Goal: Information Seeking & Learning: Learn about a topic

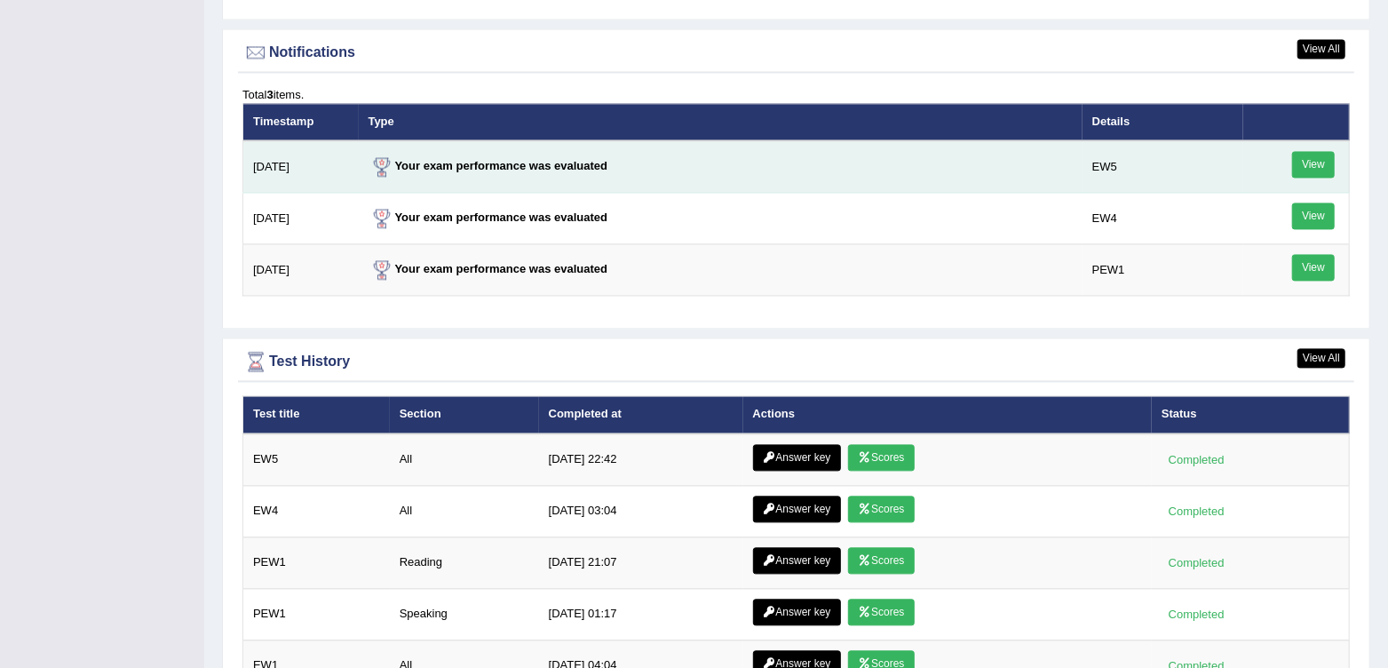
scroll to position [2221, 0]
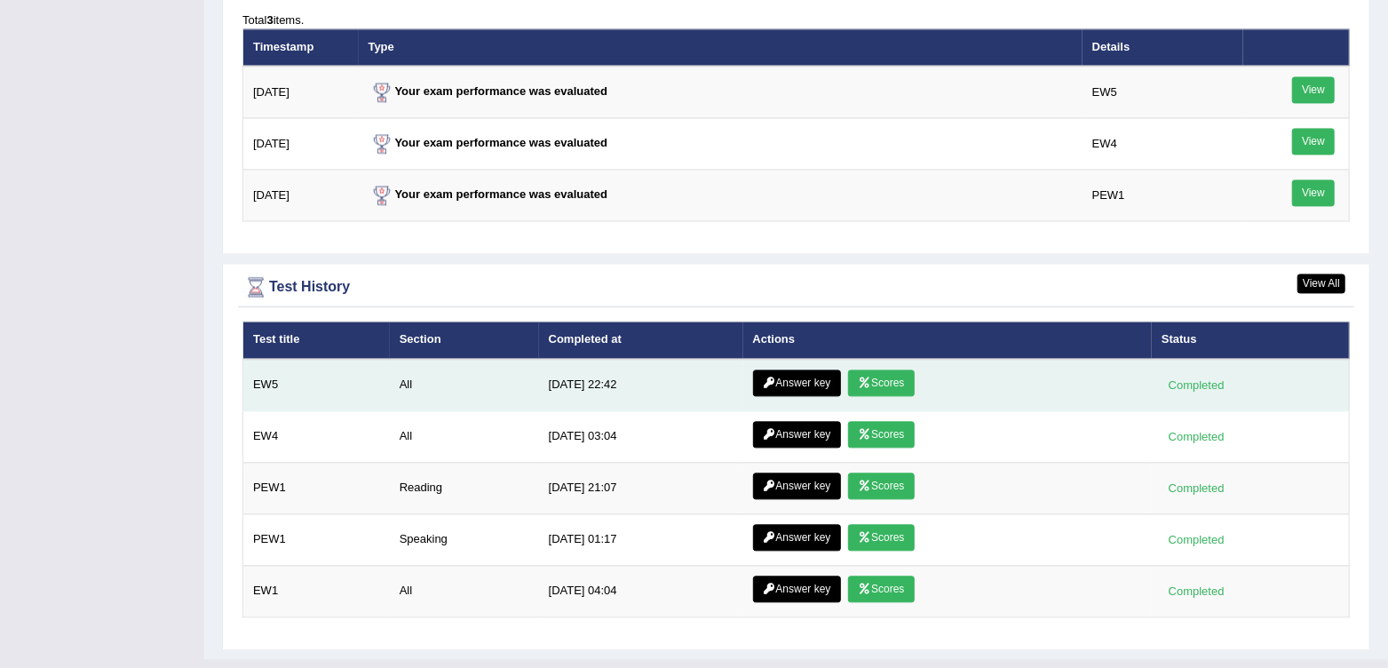
click at [888, 382] on link "Scores" at bounding box center [881, 383] width 66 height 27
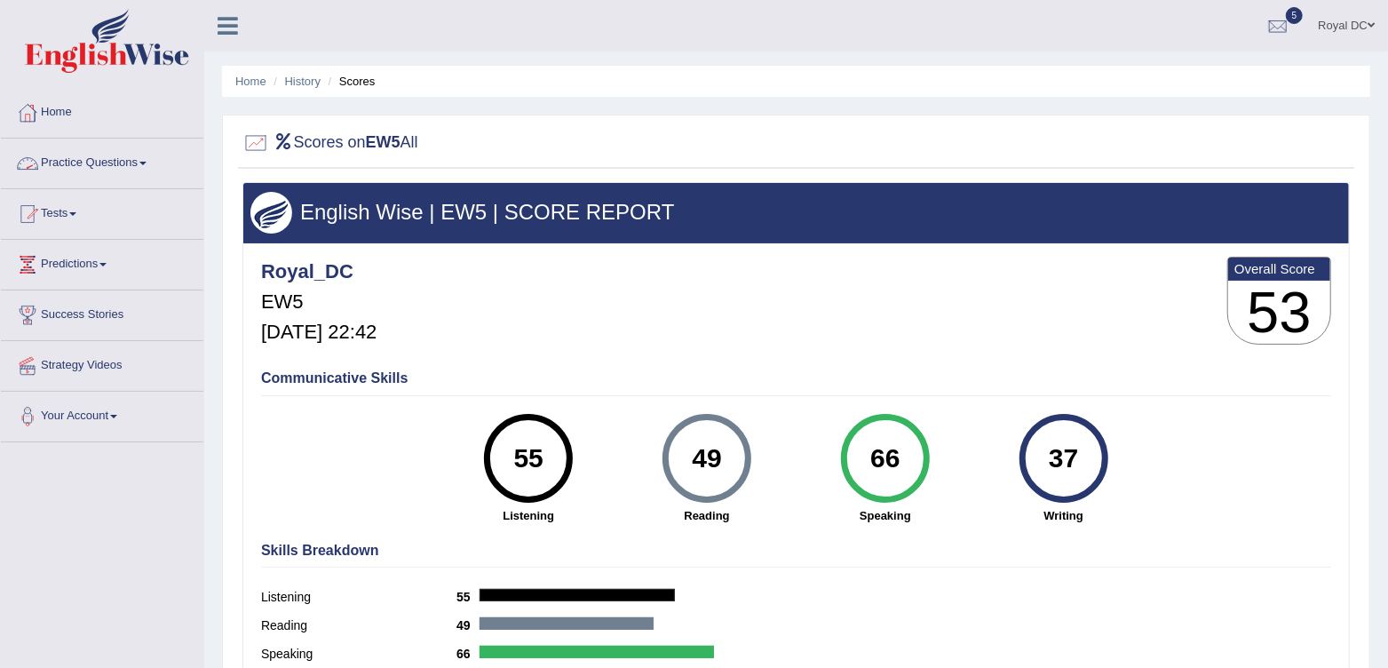
click at [104, 163] on link "Practice Questions" at bounding box center [102, 161] width 203 height 44
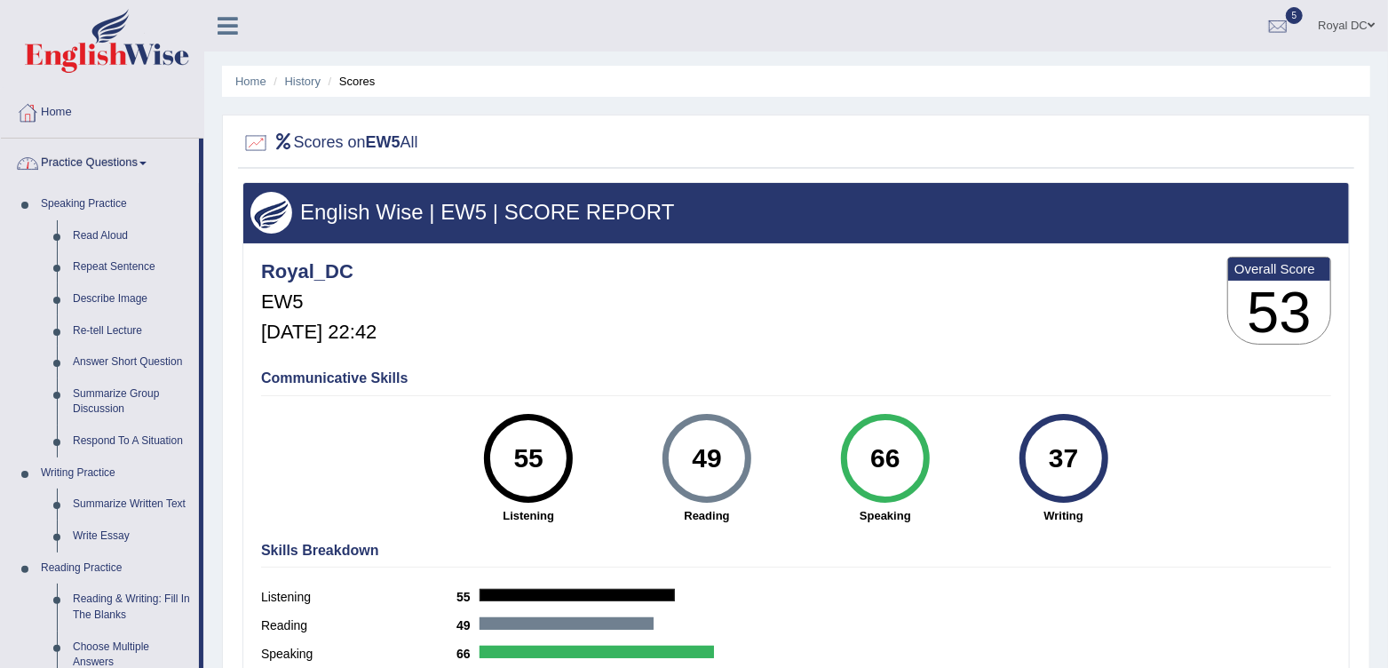
click at [105, 163] on link "Practice Questions" at bounding box center [100, 161] width 198 height 44
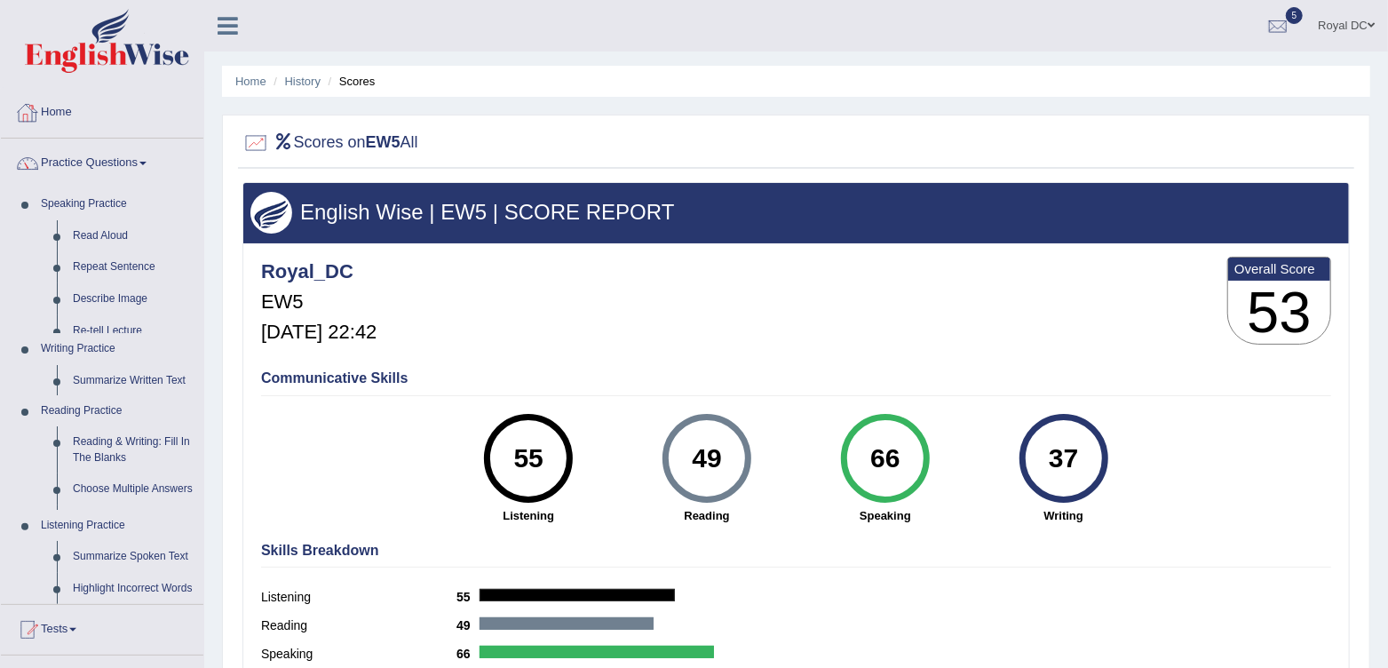
click at [103, 121] on link "Home" at bounding box center [102, 110] width 203 height 44
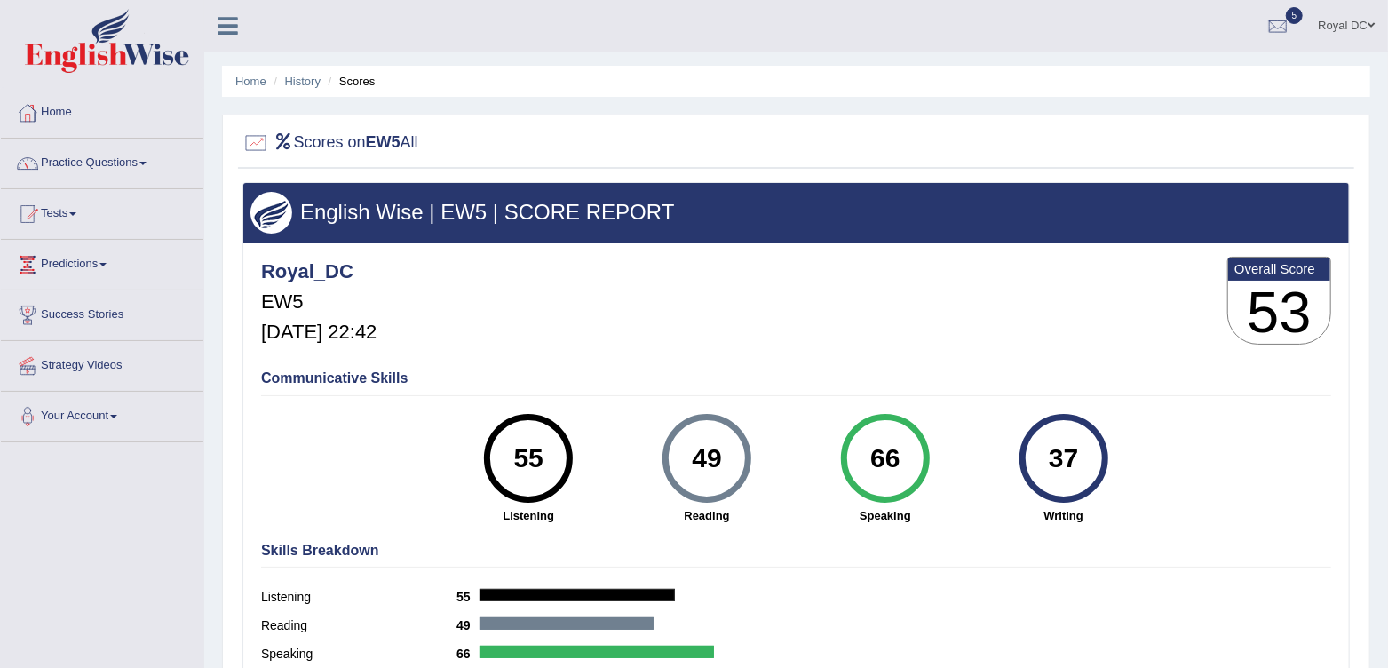
click at [355, 80] on li "Scores" at bounding box center [350, 81] width 52 height 17
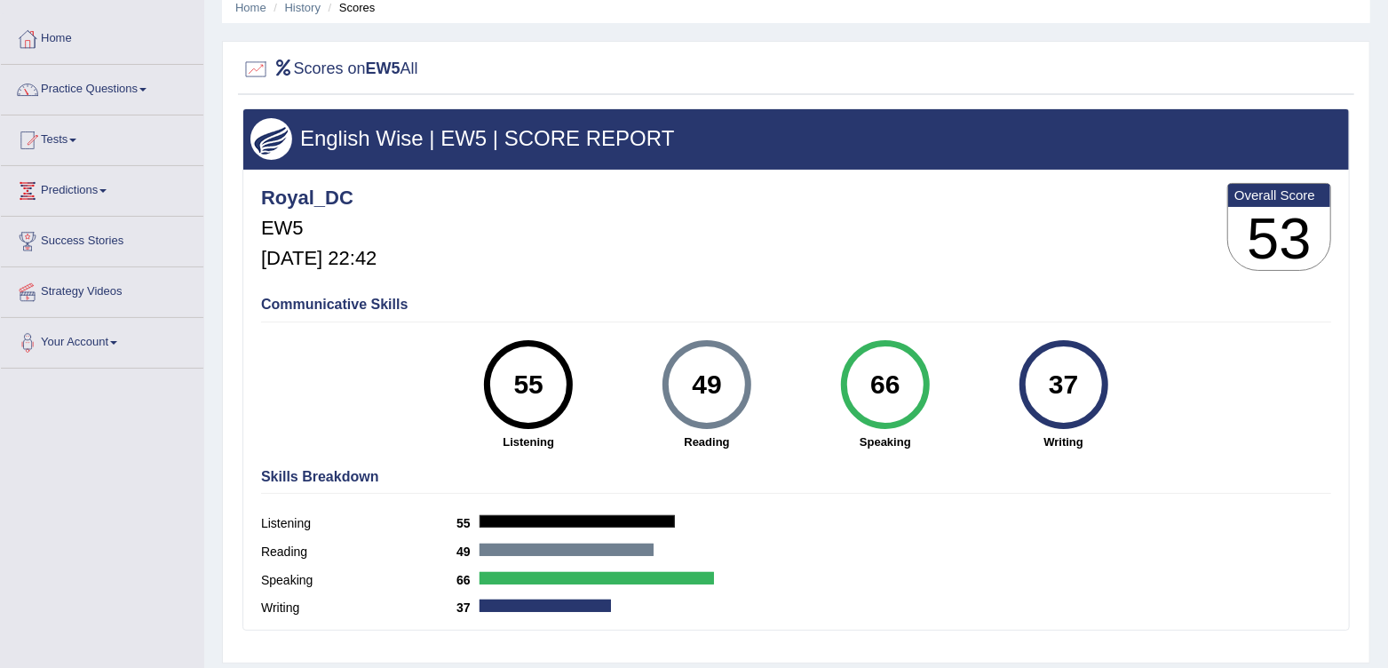
scroll to position [264, 0]
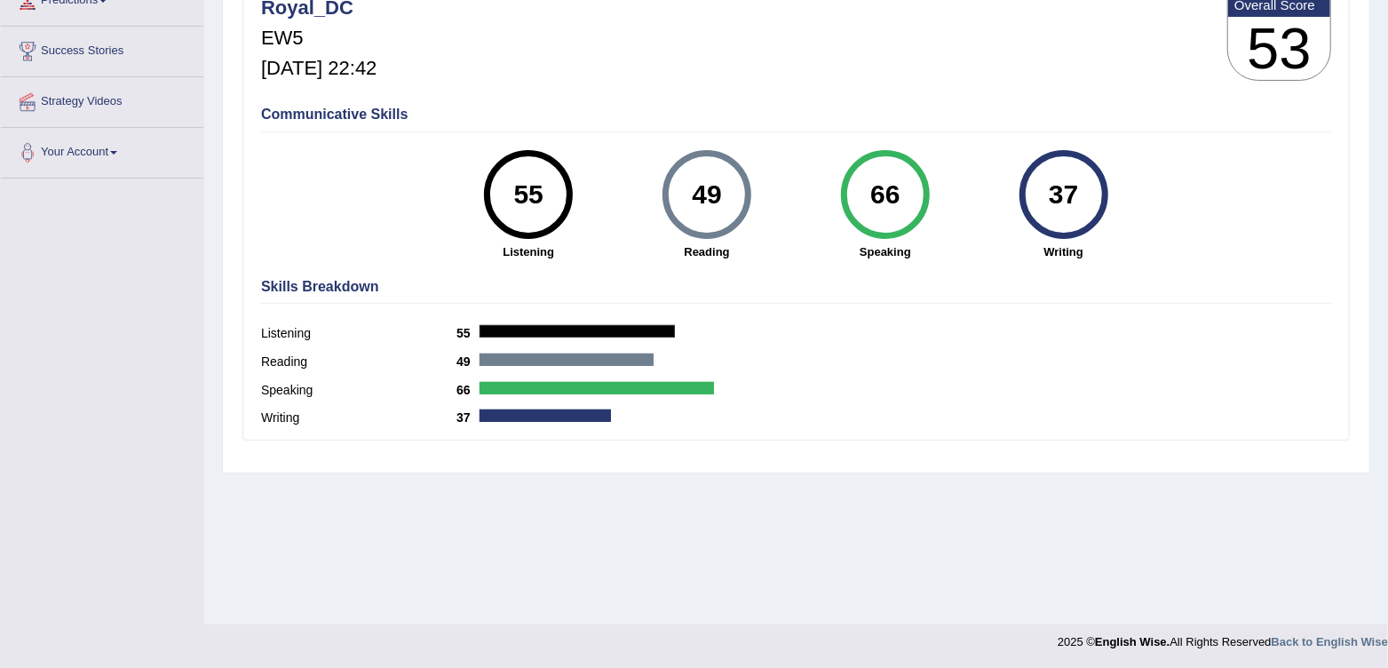
click at [537, 193] on div "55" at bounding box center [529, 194] width 65 height 75
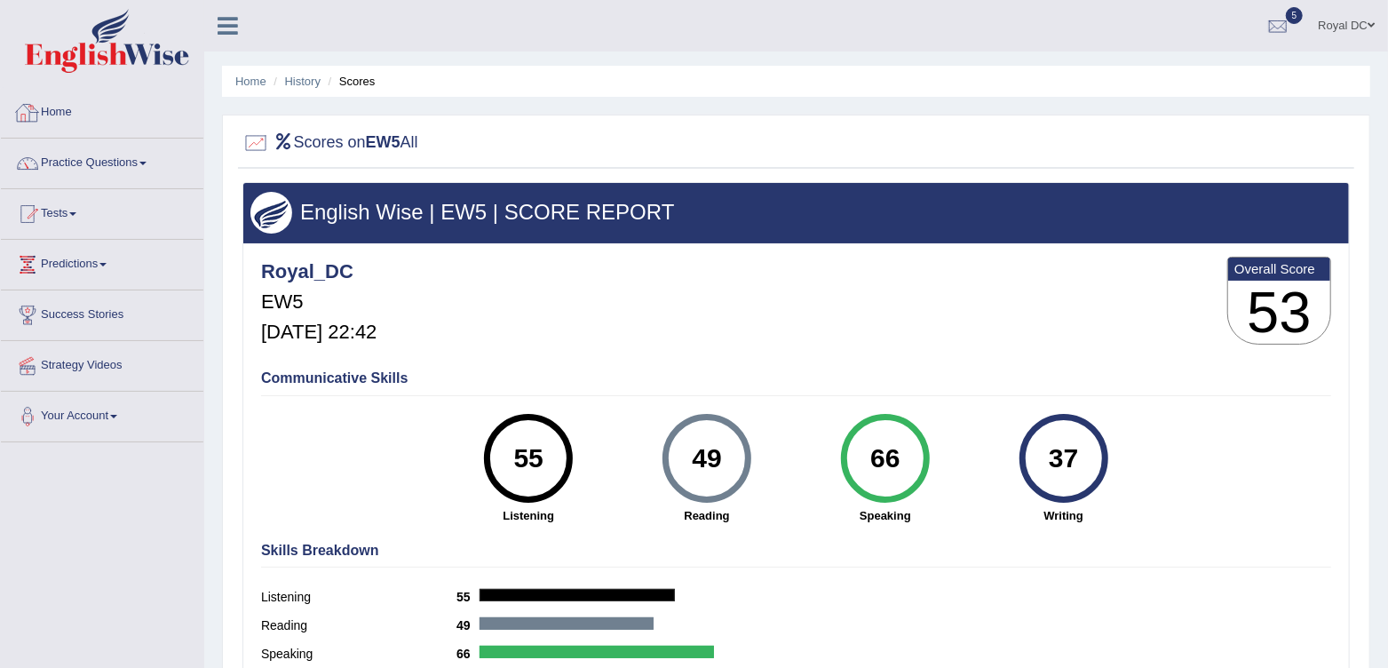
click at [35, 120] on div at bounding box center [27, 112] width 27 height 27
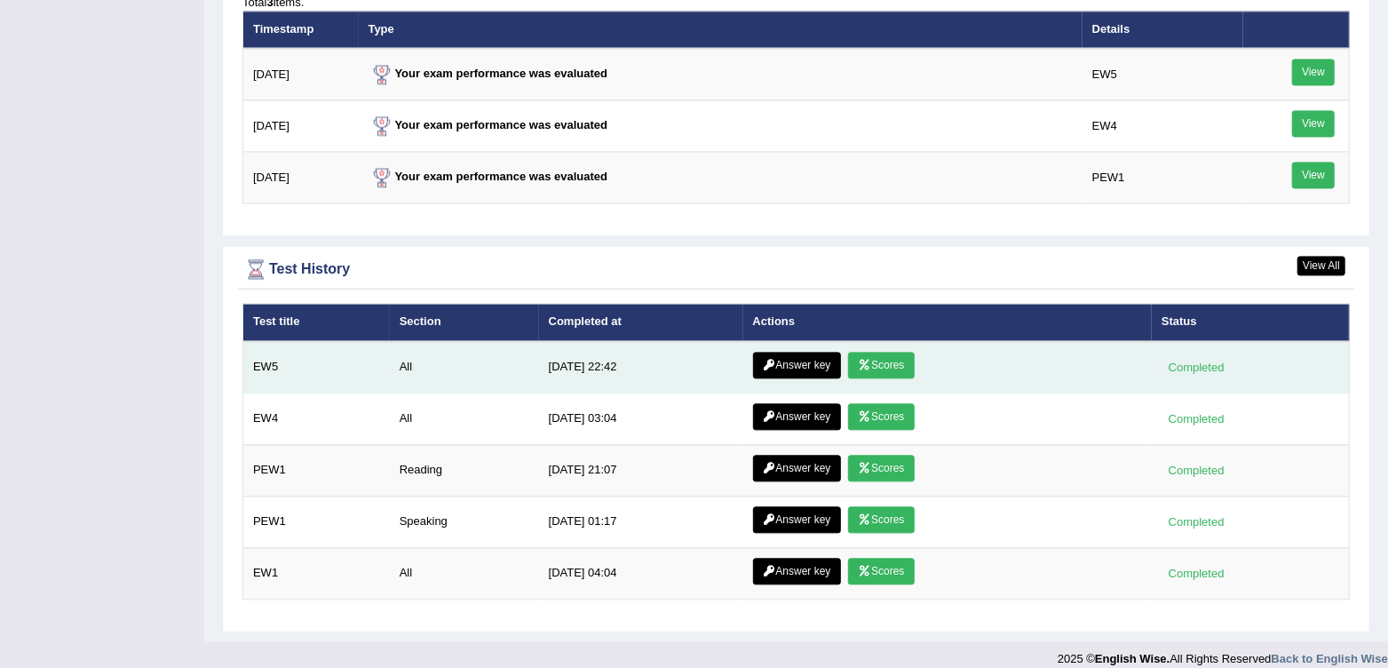
click at [794, 352] on link "Answer key" at bounding box center [797, 365] width 88 height 27
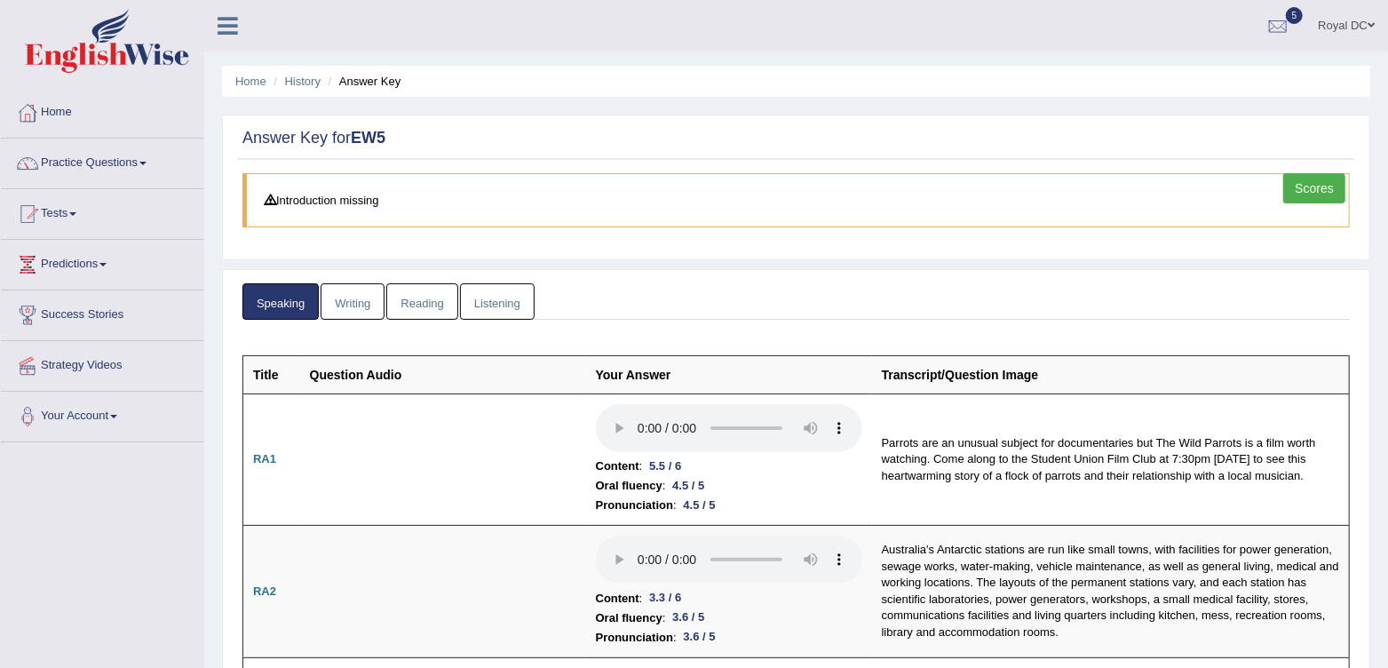
click at [360, 298] on link "Writing" at bounding box center [353, 301] width 64 height 36
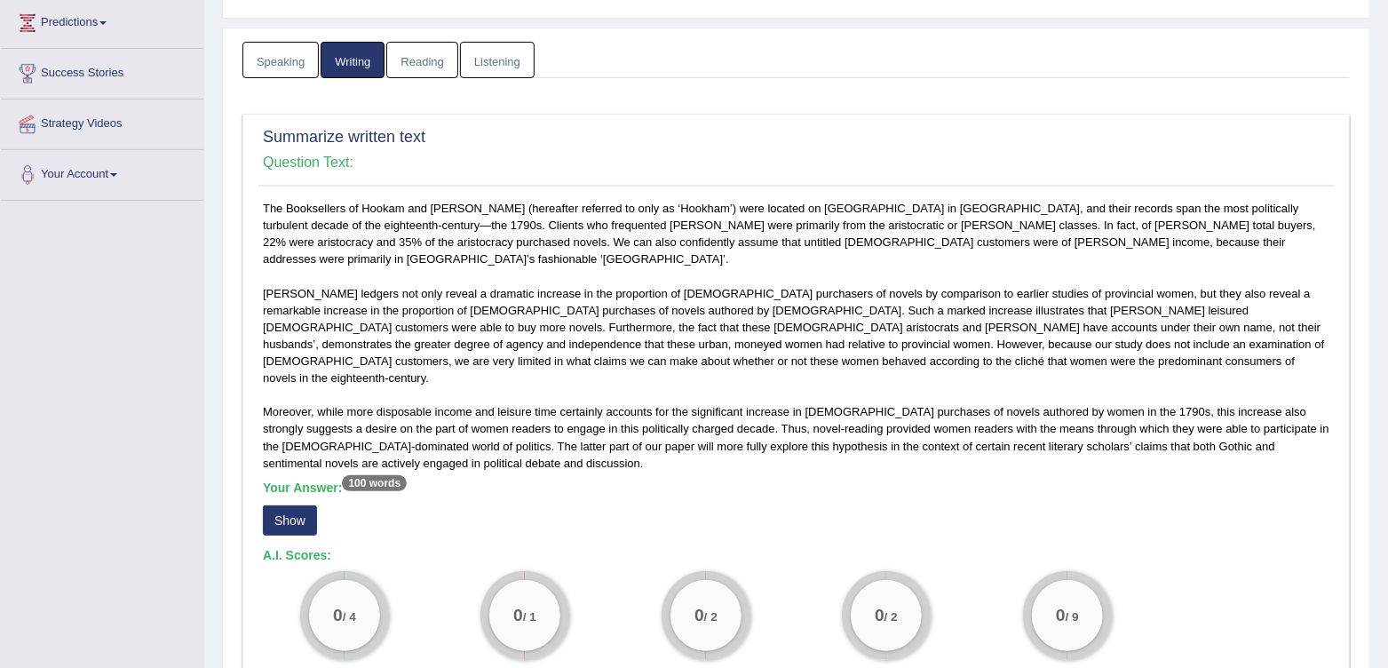
scroll to position [315, 0]
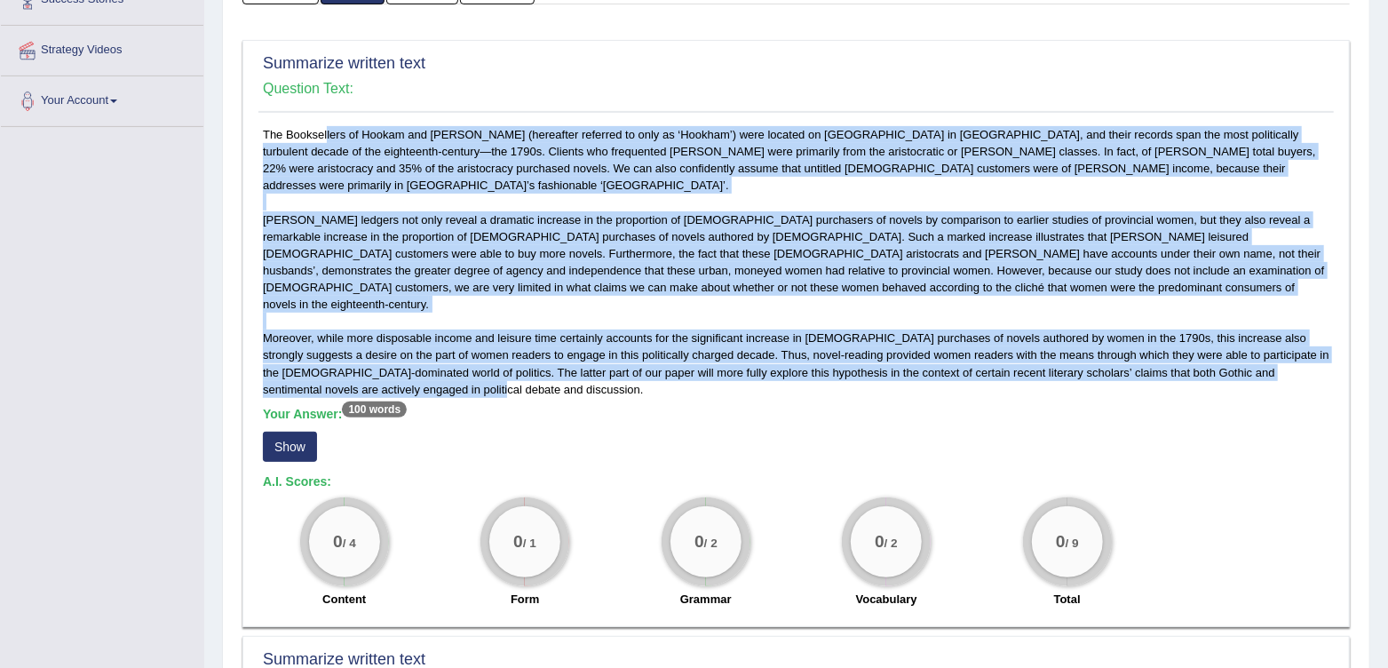
drag, startPoint x: 262, startPoint y: 135, endPoint x: 1263, endPoint y: 353, distance: 1024.6
click at [1263, 353] on div "The Booksellers of Hookam and Carpenter (hereafter referred to only as ‘Hookham…" at bounding box center [797, 371] width 1076 height 491
click at [669, 407] on h5 "Your Answer: 100 words" at bounding box center [796, 415] width 1067 height 16
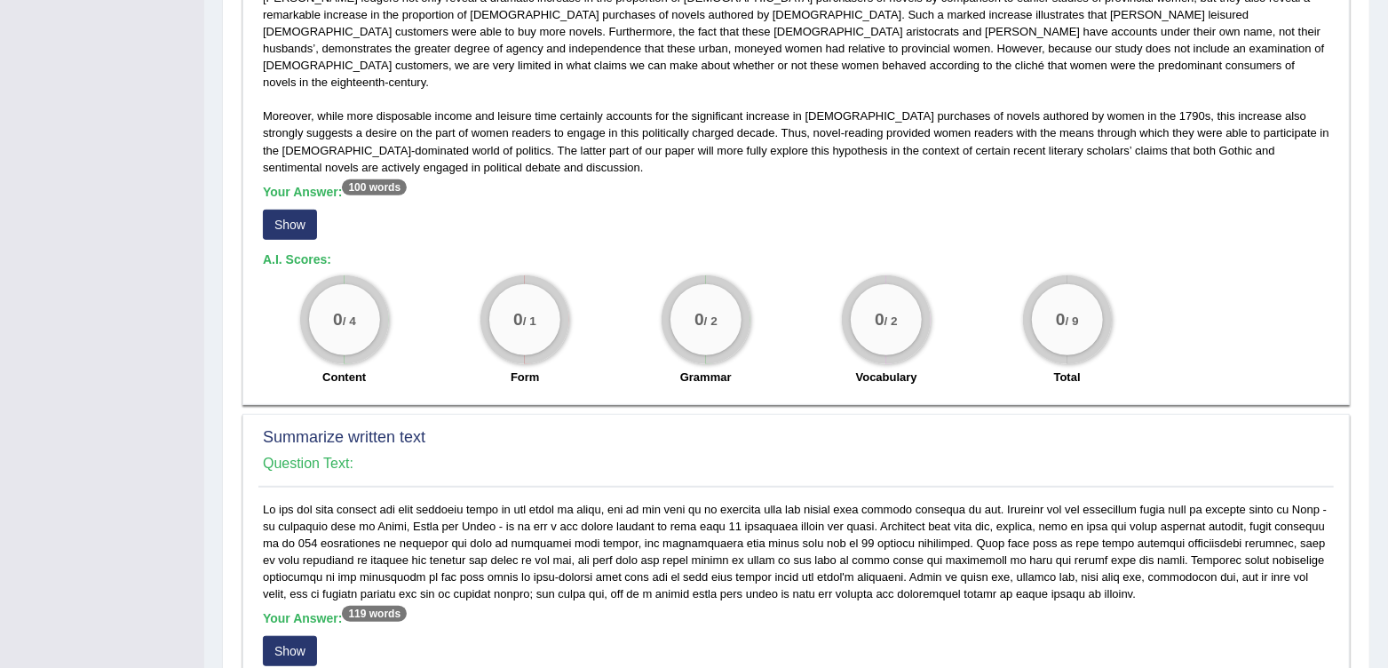
scroll to position [612, 0]
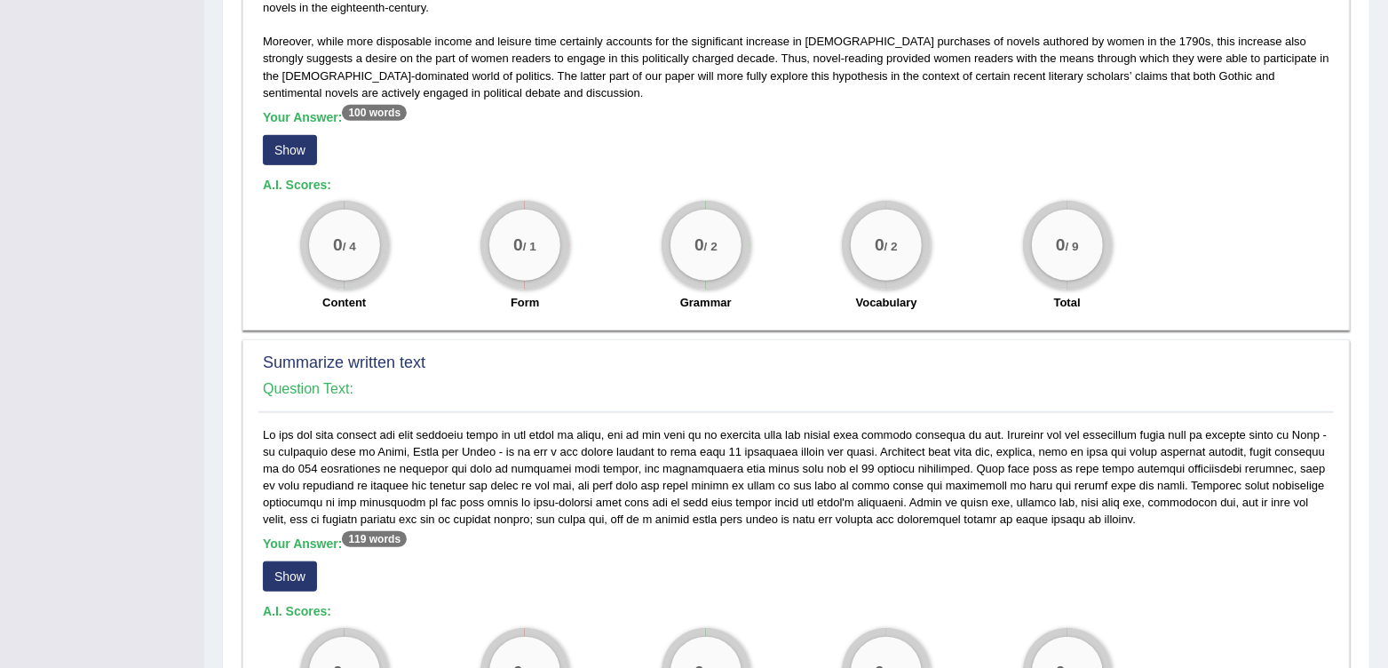
click at [304, 135] on button "Show" at bounding box center [290, 150] width 54 height 30
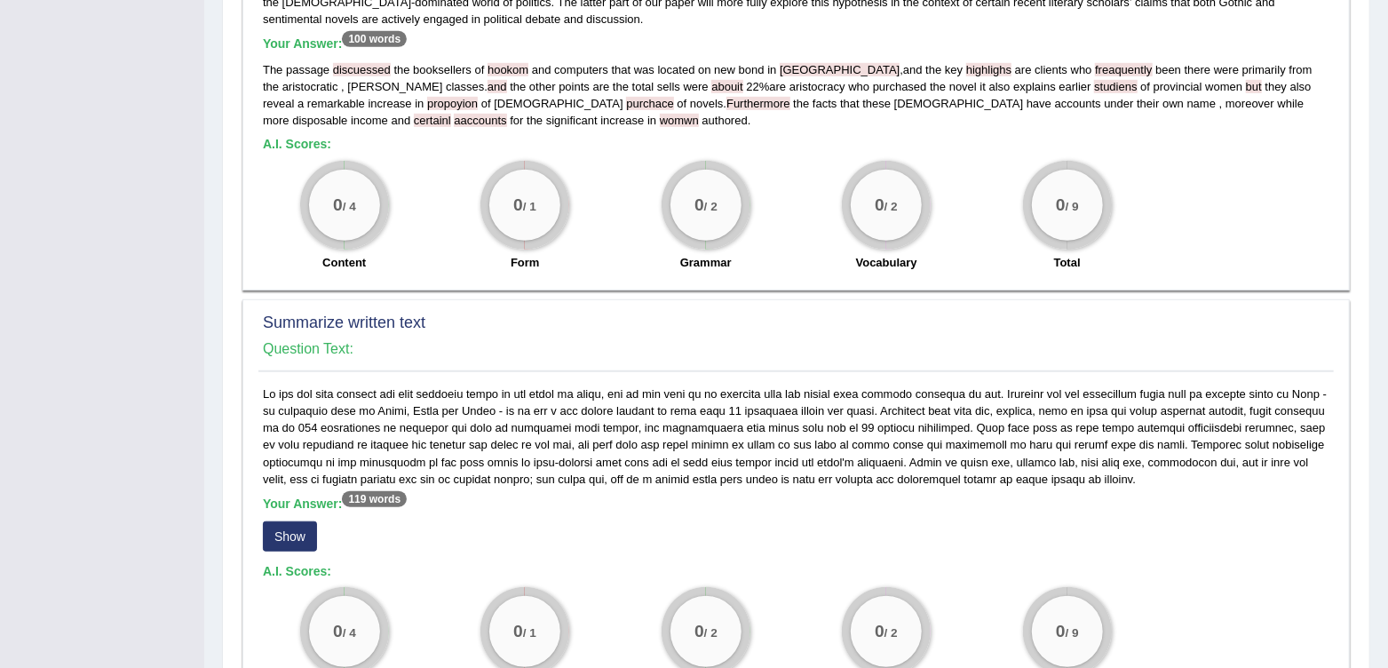
scroll to position [537, 0]
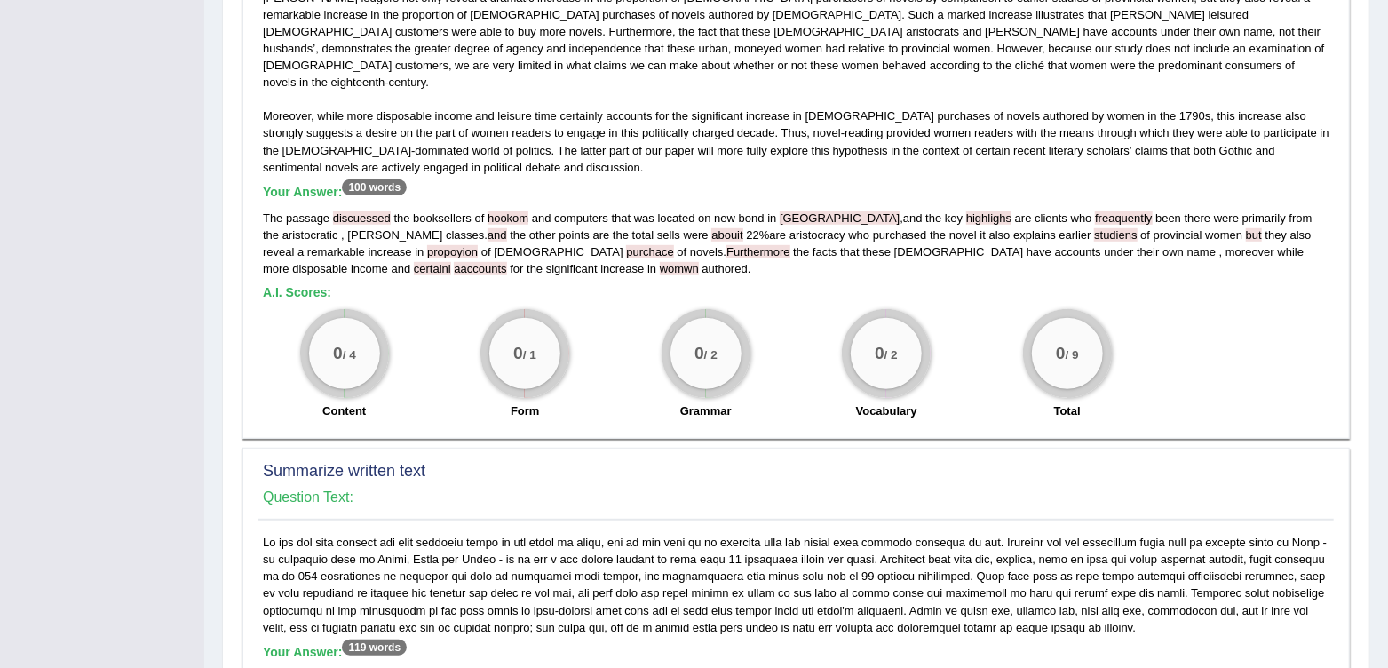
click at [365, 211] on span "discuessed" at bounding box center [362, 217] width 58 height 13
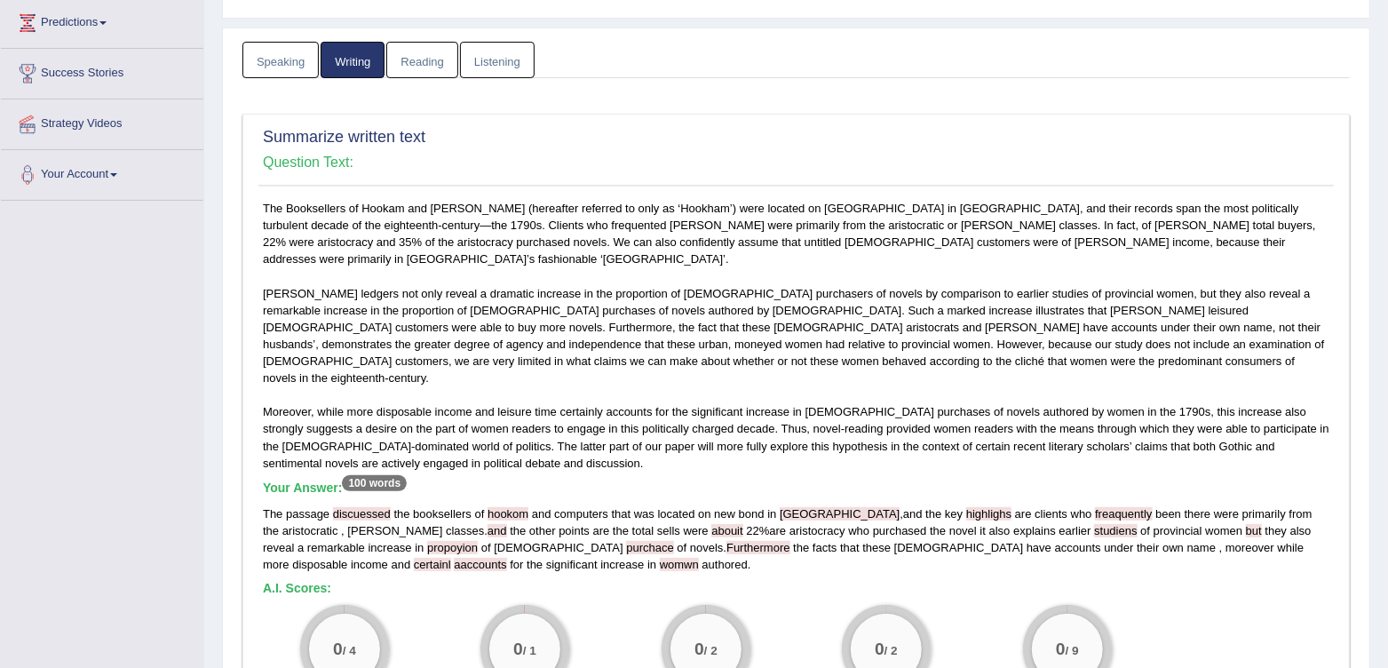
scroll to position [315, 0]
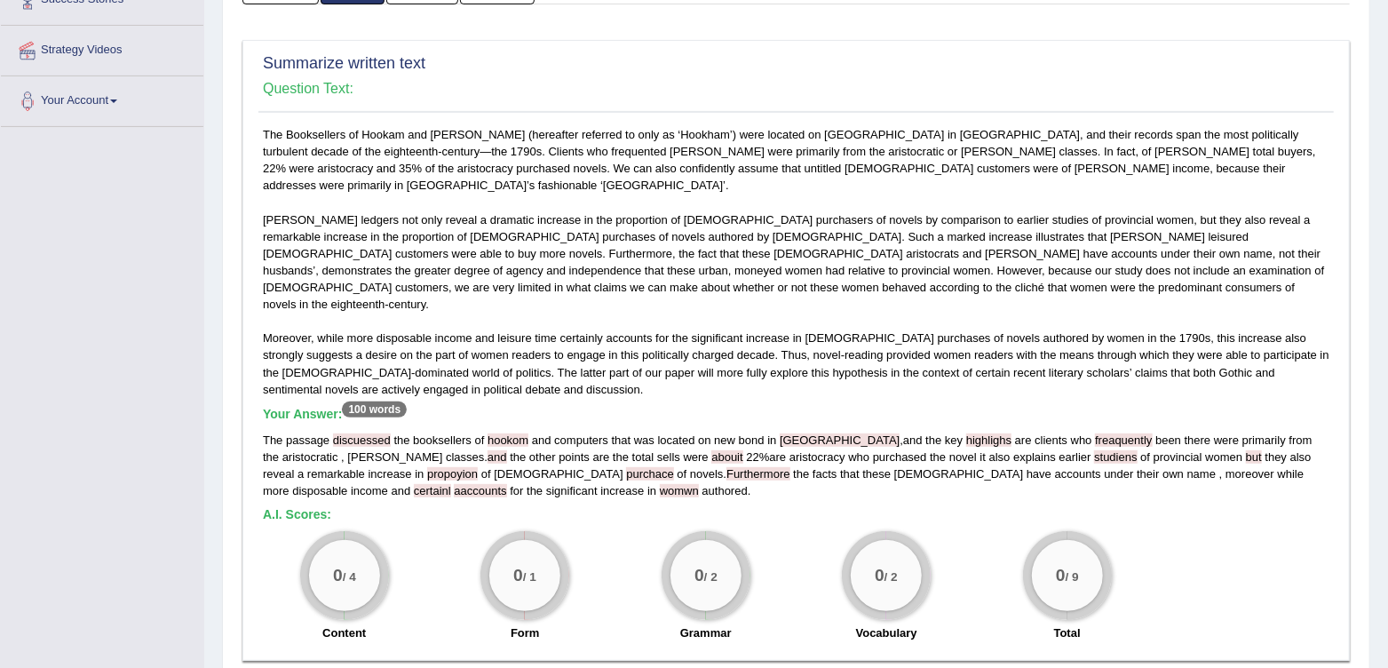
click at [1014, 450] on span "explains" at bounding box center [1035, 456] width 43 height 13
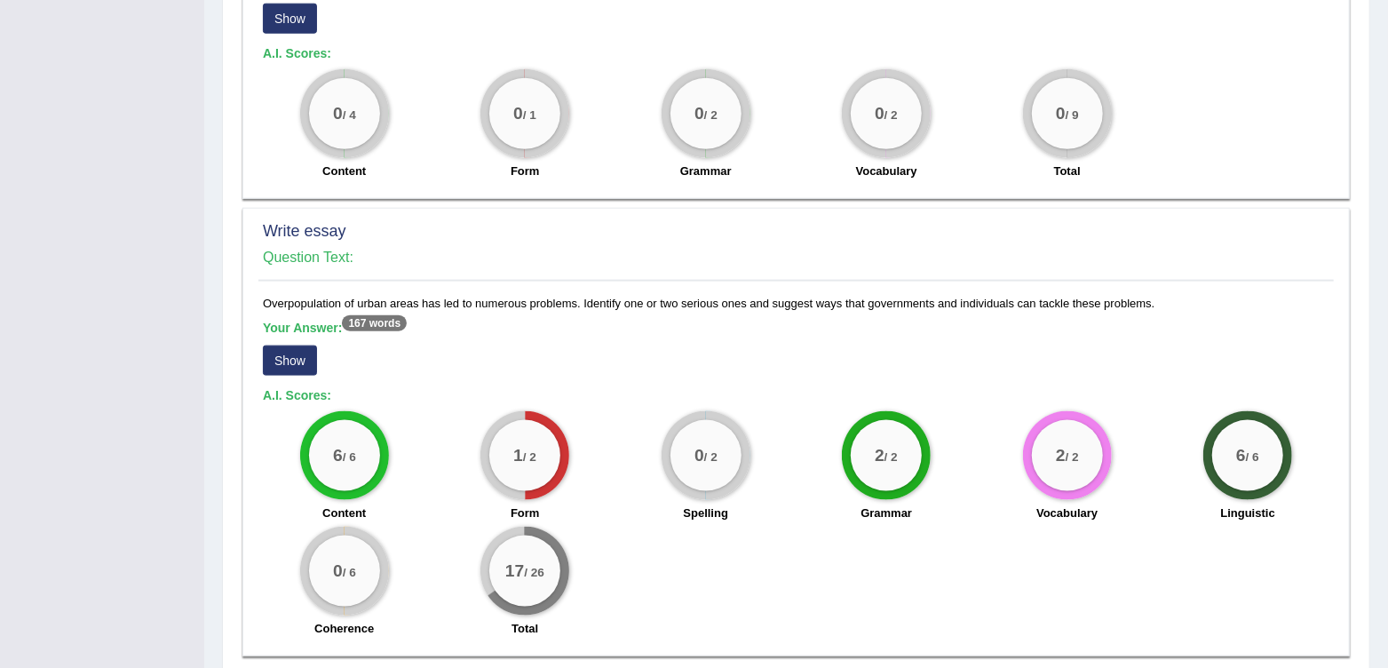
scroll to position [1238, 0]
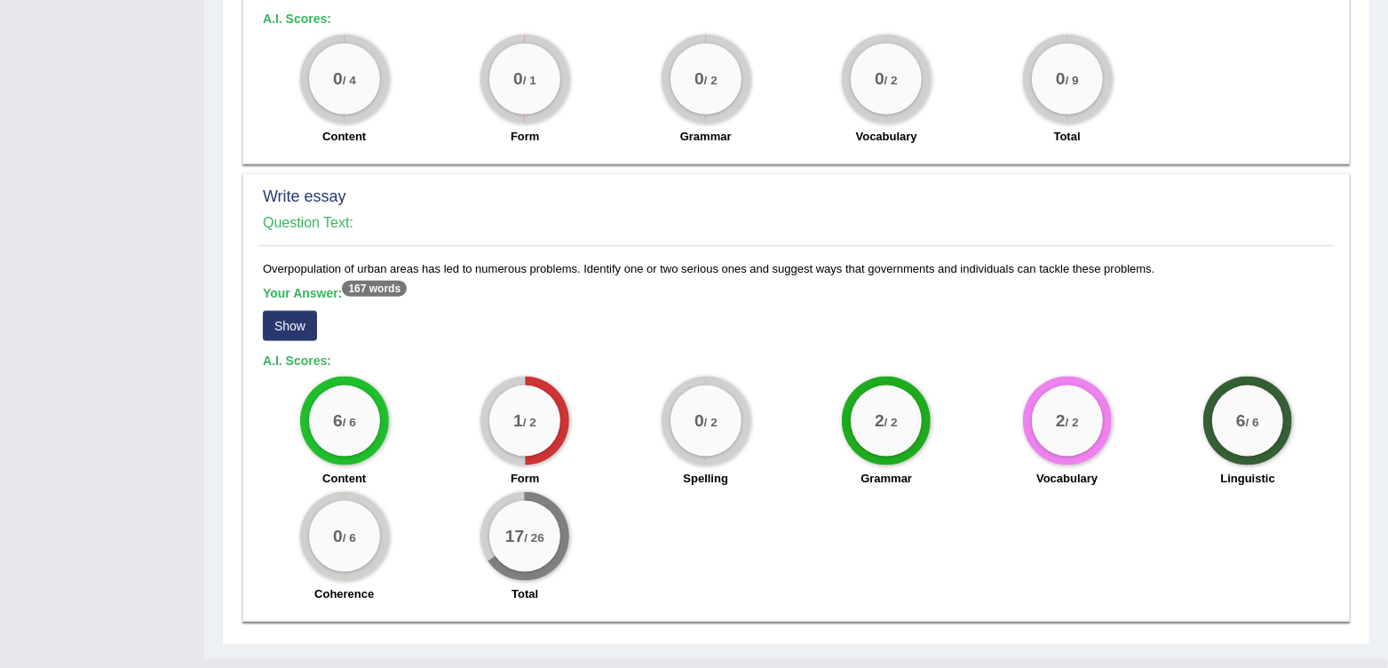
click at [533, 377] on div "1 / 2" at bounding box center [525, 421] width 89 height 89
click at [542, 415] on div "1 / 2" at bounding box center [524, 421] width 71 height 71
click at [340, 515] on div "0 / 6" at bounding box center [344, 536] width 71 height 71
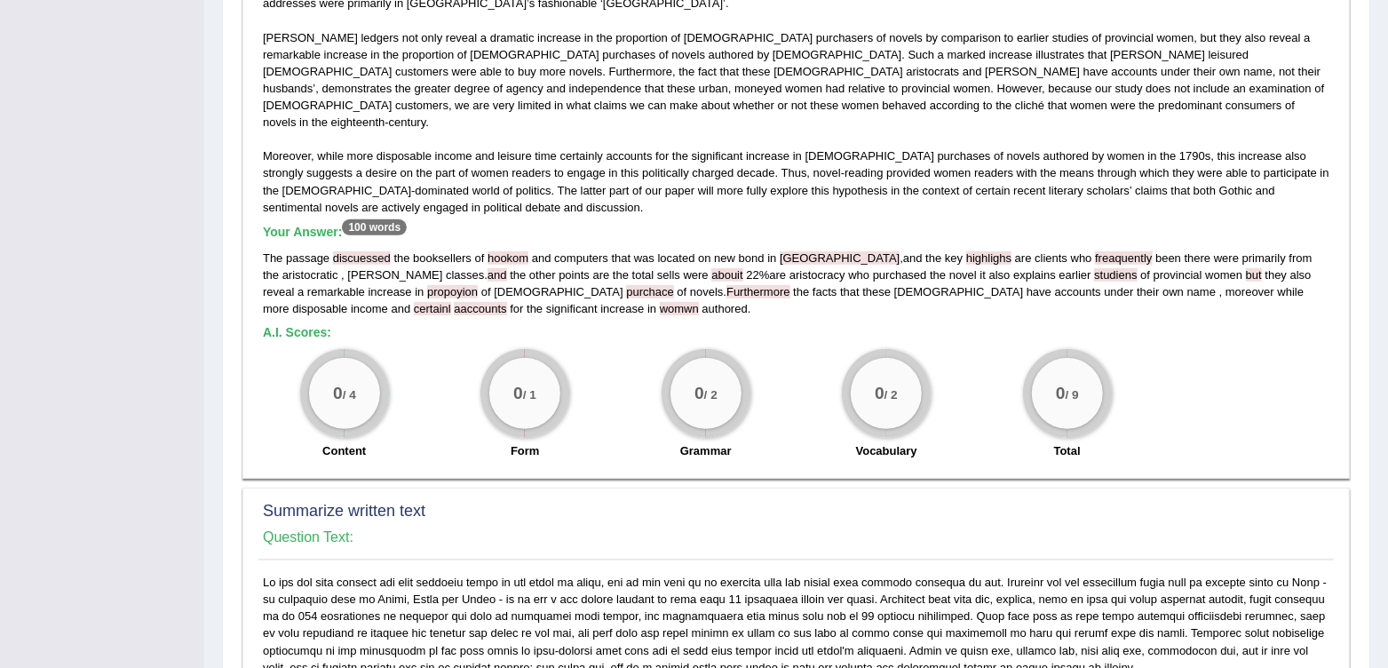
scroll to position [53, 0]
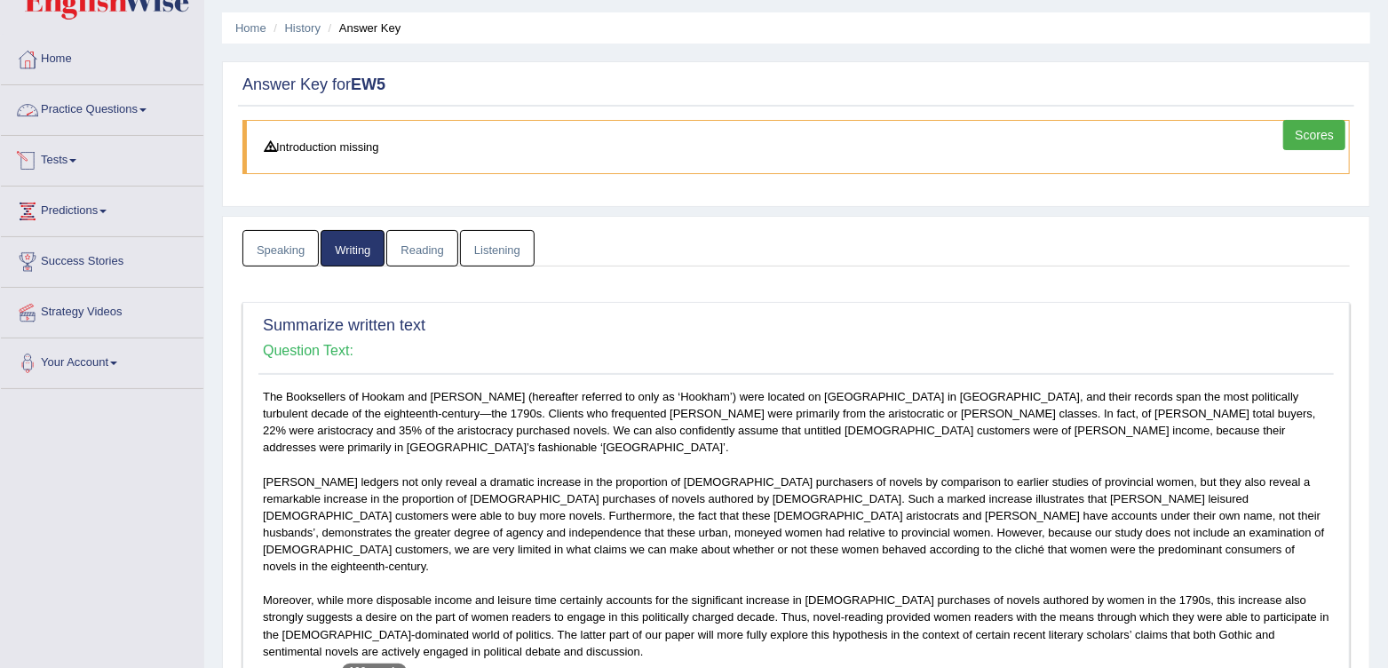
click at [80, 108] on link "Practice Questions" at bounding box center [102, 107] width 203 height 44
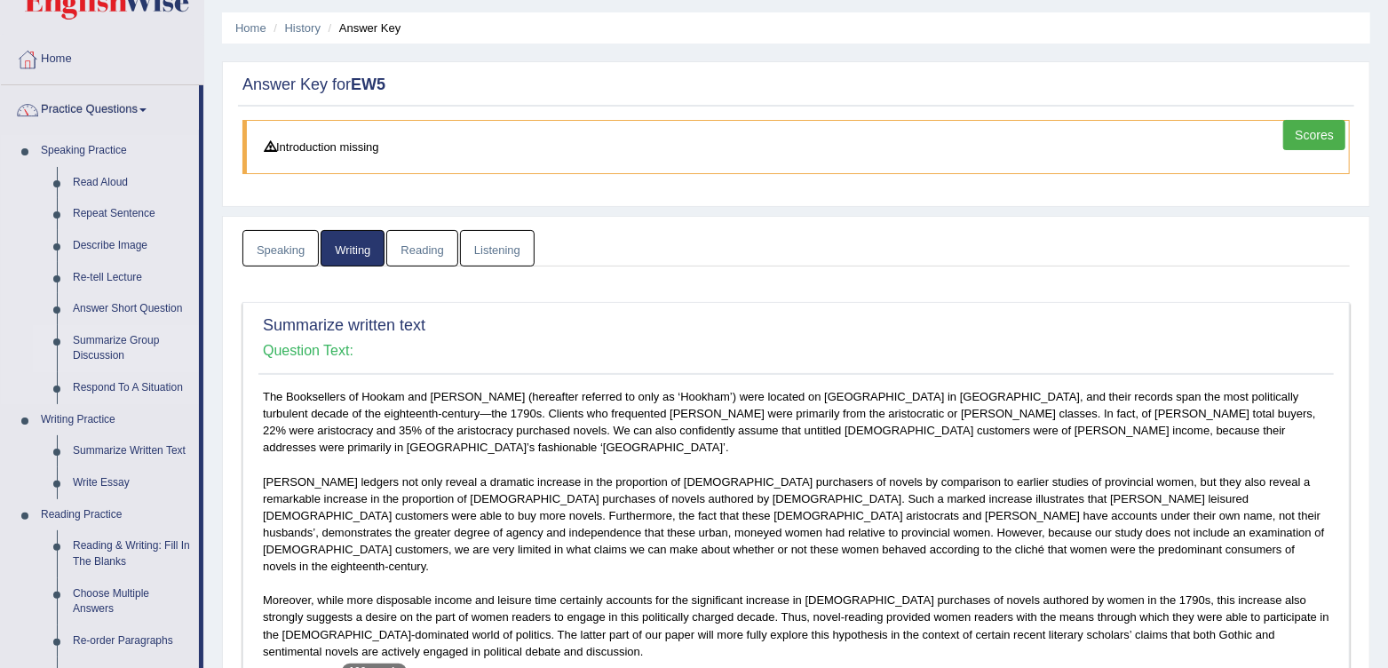
scroll to position [275, 0]
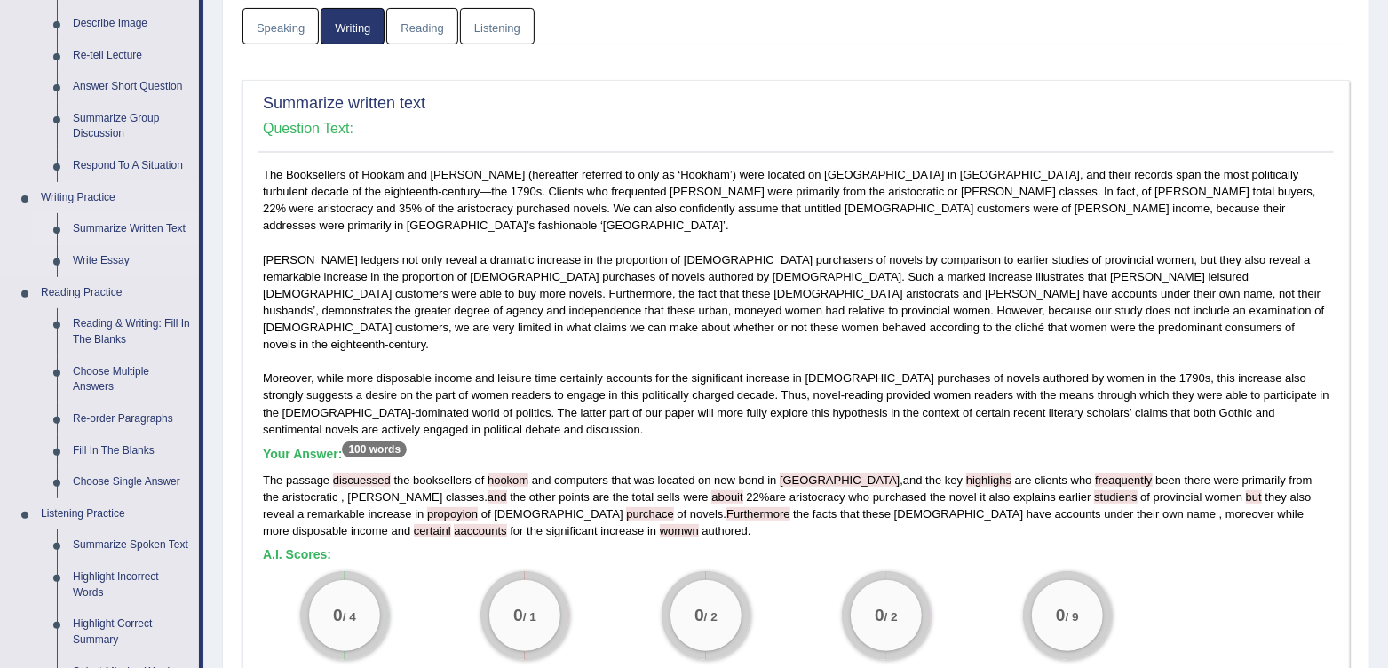
click at [136, 228] on link "Summarize Written Text" at bounding box center [132, 229] width 134 height 32
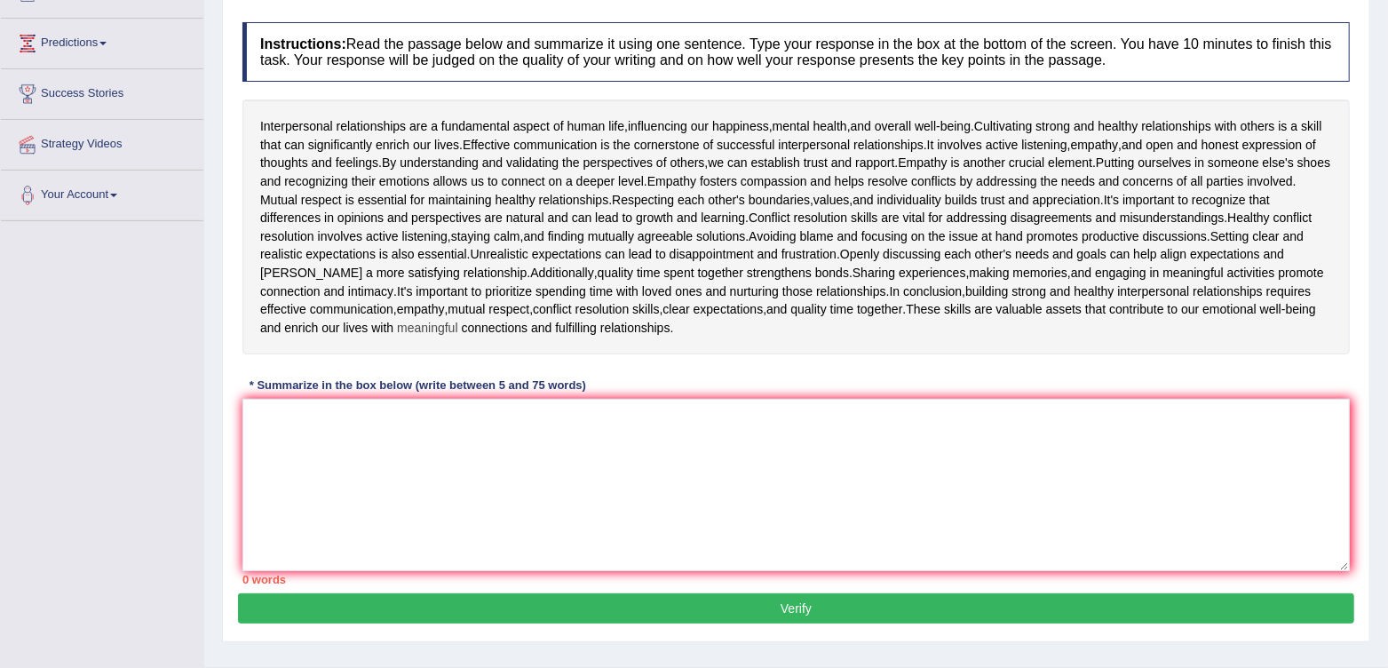
scroll to position [74, 0]
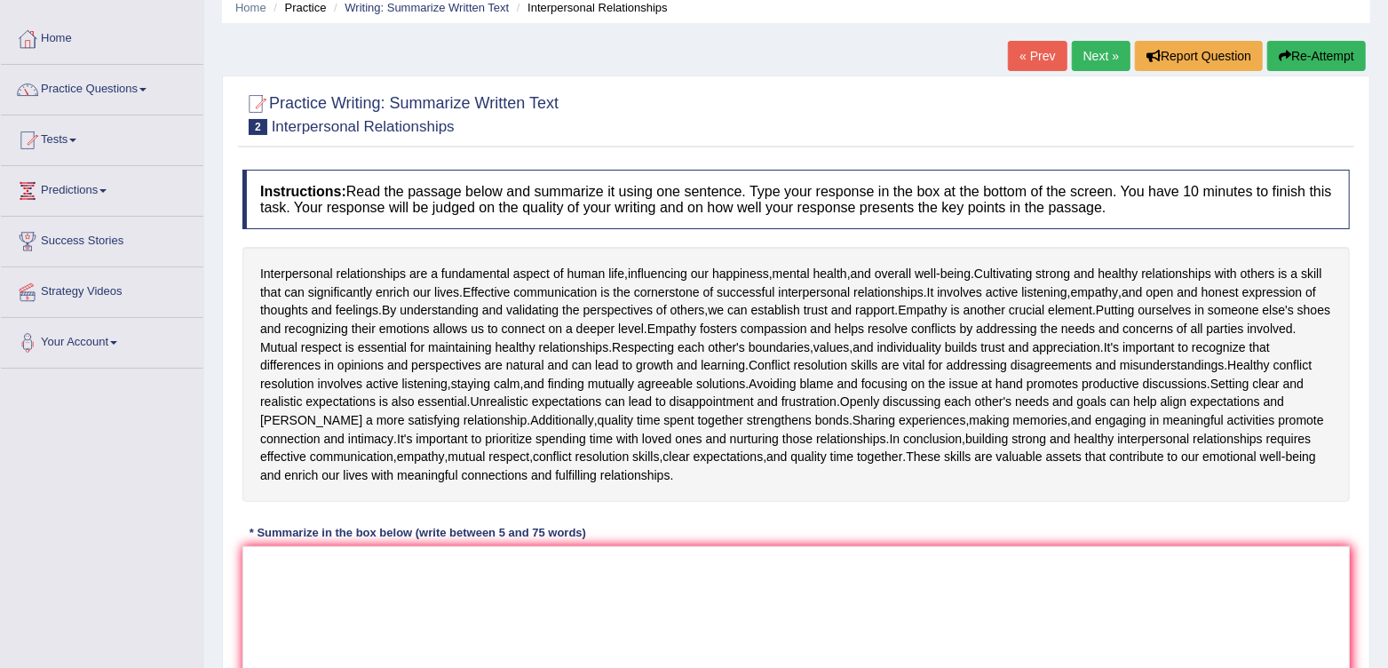
drag, startPoint x: 333, startPoint y: 185, endPoint x: 511, endPoint y: 231, distance: 183.6
click at [516, 231] on div "Instructions: Read the passage below and summarize it using one sentence. Type …" at bounding box center [796, 451] width 1117 height 580
click at [404, 91] on h2 "Practice Writing: Summarize Written Text 2 Interpersonal Relationships" at bounding box center [401, 113] width 316 height 44
click at [396, 92] on h2 "Practice Writing: Summarize Written Text 2 Interpersonal Relationships" at bounding box center [401, 113] width 316 height 44
drag, startPoint x: 462, startPoint y: 99, endPoint x: 554, endPoint y: 111, distance: 93.1
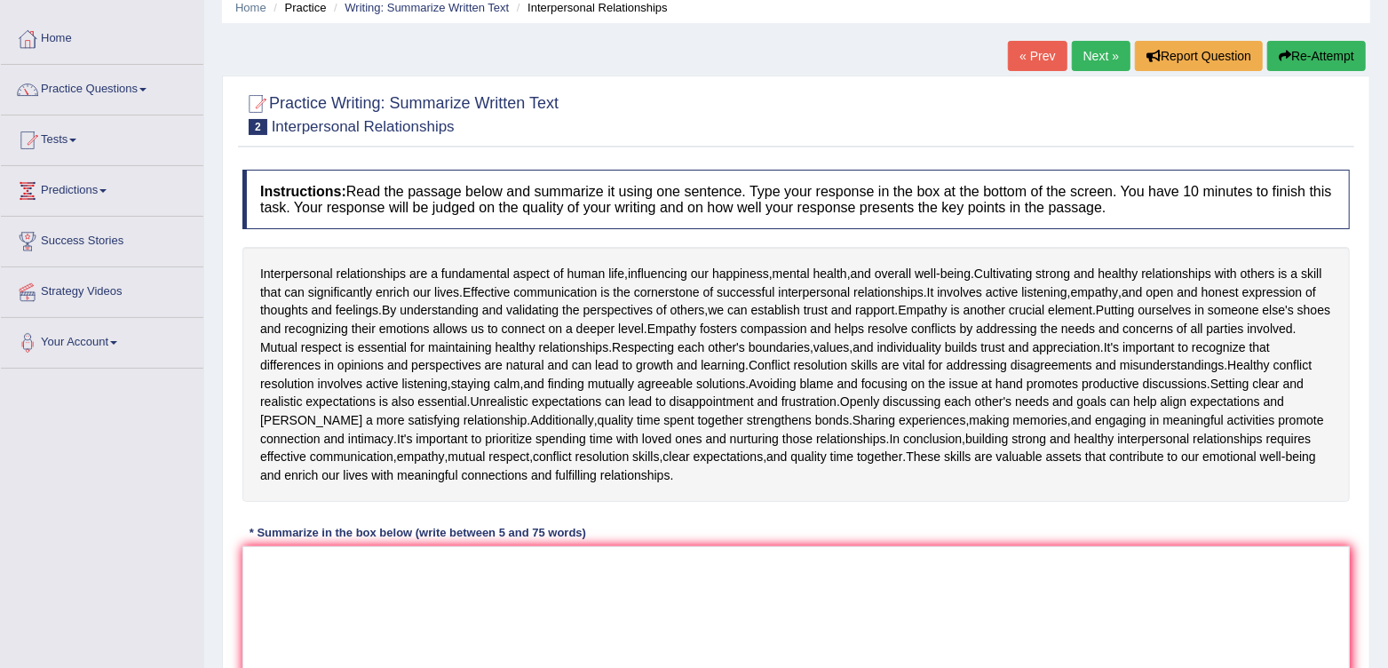
click at [554, 111] on h2 "Practice Writing: Summarize Written Text 2 Interpersonal Relationships" at bounding box center [401, 113] width 316 height 44
drag, startPoint x: 254, startPoint y: 259, endPoint x: 234, endPoint y: 287, distance: 34.3
click at [443, 351] on div "Interpersonal relationships are a fundamental aspect of human life , influencin…" at bounding box center [797, 374] width 1108 height 255
click at [262, 269] on span "Interpersonal" at bounding box center [296, 274] width 73 height 19
drag, startPoint x: 262, startPoint y: 269, endPoint x: 440, endPoint y: 328, distance: 187.1
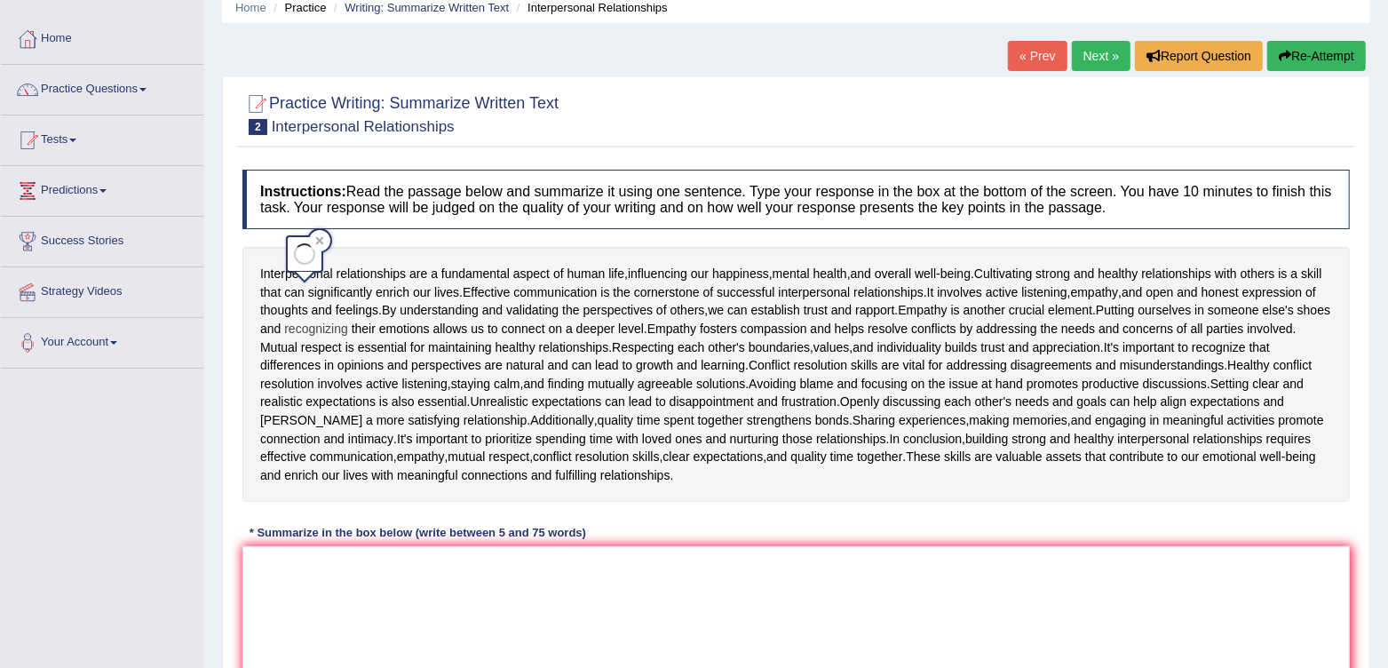
click at [442, 330] on div "Interpersonal relationships are a fundamental aspect of human life , influencin…" at bounding box center [797, 374] width 1108 height 255
drag, startPoint x: 261, startPoint y: 273, endPoint x: 398, endPoint y: 322, distance: 145.6
click at [402, 327] on div "Interpersonal relationships are a fundamental aspect of human life , influencin…" at bounding box center [797, 374] width 1108 height 255
click at [267, 233] on div "Instructions: Read the passage below and summarize it using one sentence. Type …" at bounding box center [796, 451] width 1117 height 580
drag, startPoint x: 298, startPoint y: 255, endPoint x: 319, endPoint y: 281, distance: 33.4
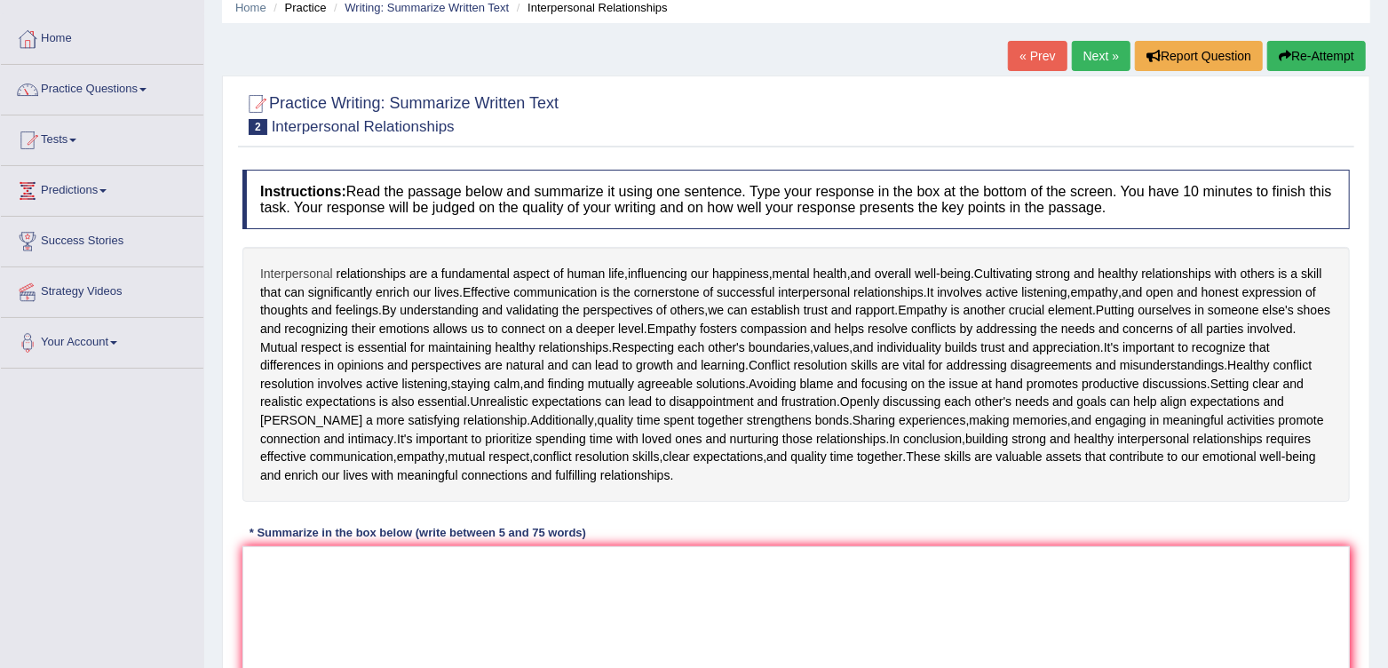
click at [298, 255] on div "Interpersonal relationships are a fundamental aspect of human life , influencin…" at bounding box center [797, 374] width 1108 height 255
click at [308, 302] on span "thoughts" at bounding box center [284, 310] width 48 height 19
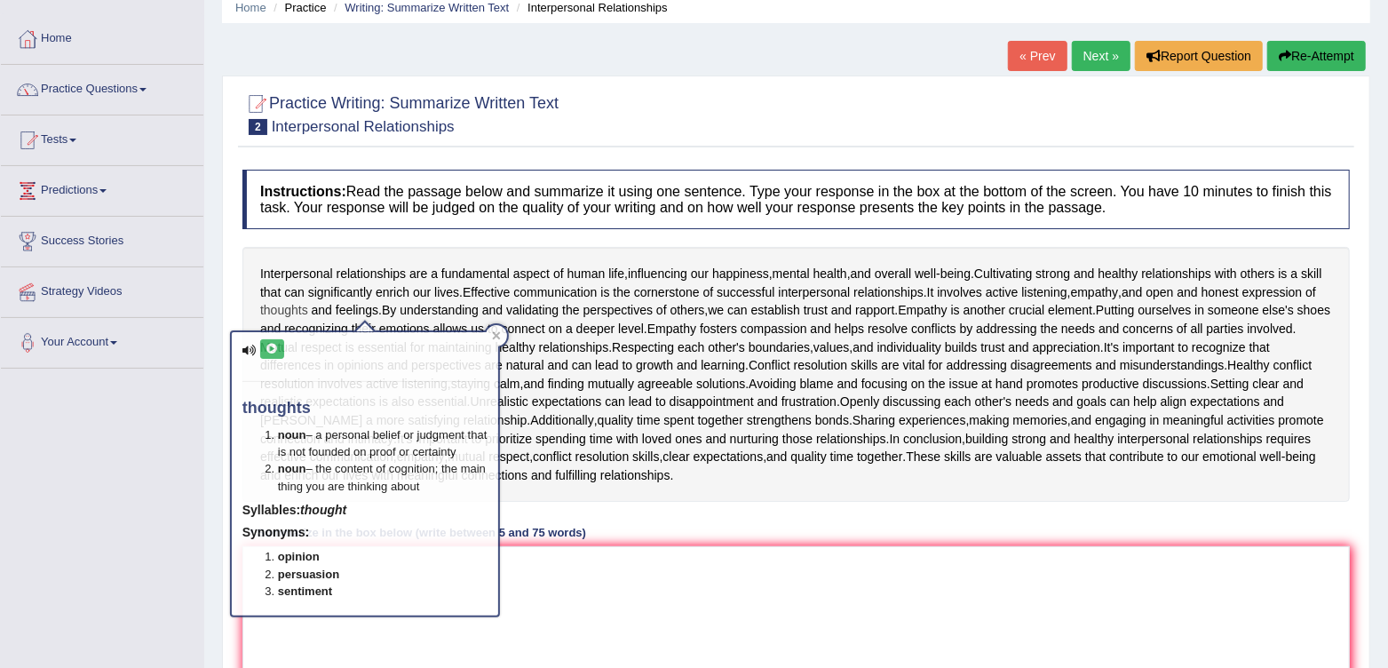
click at [308, 303] on span "thoughts" at bounding box center [284, 310] width 48 height 19
click at [308, 306] on span "thoughts" at bounding box center [284, 310] width 48 height 19
click at [360, 306] on body "Toggle navigation Home Practice Questions Speaking Practice Read Aloud Repeat S…" at bounding box center [694, 260] width 1388 height 668
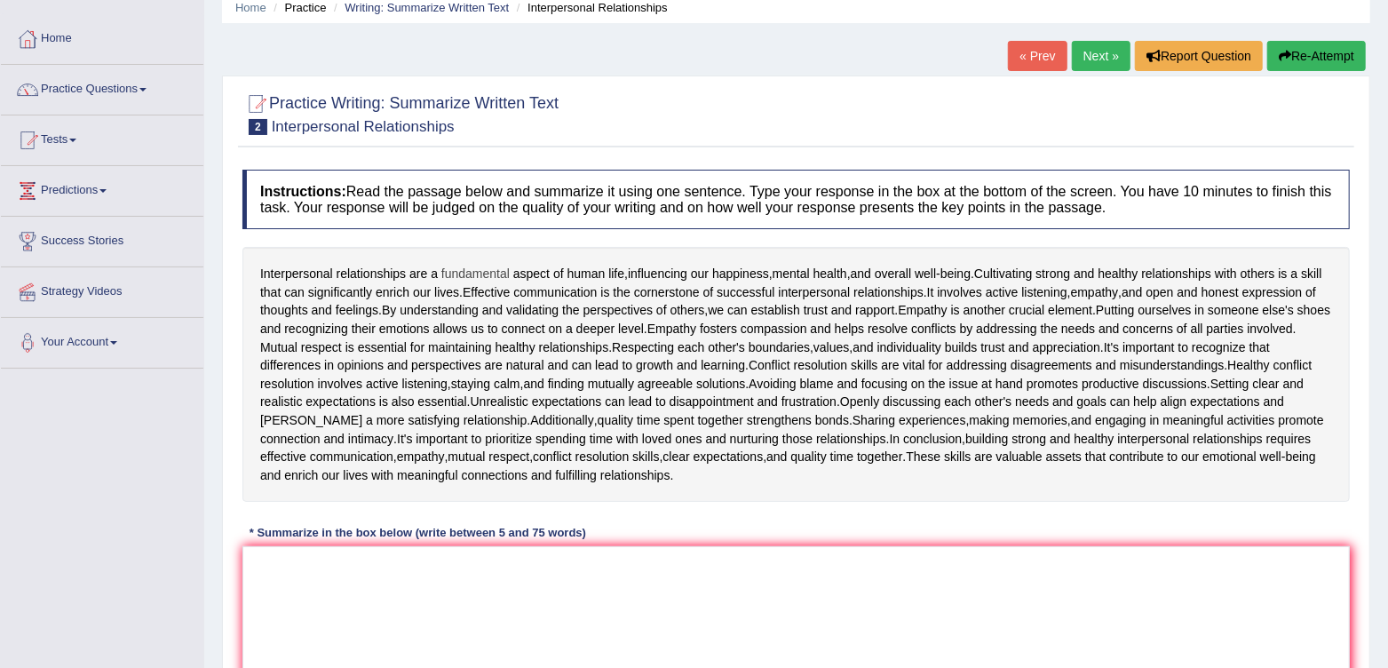
click at [487, 275] on span "fundamental" at bounding box center [476, 274] width 68 height 19
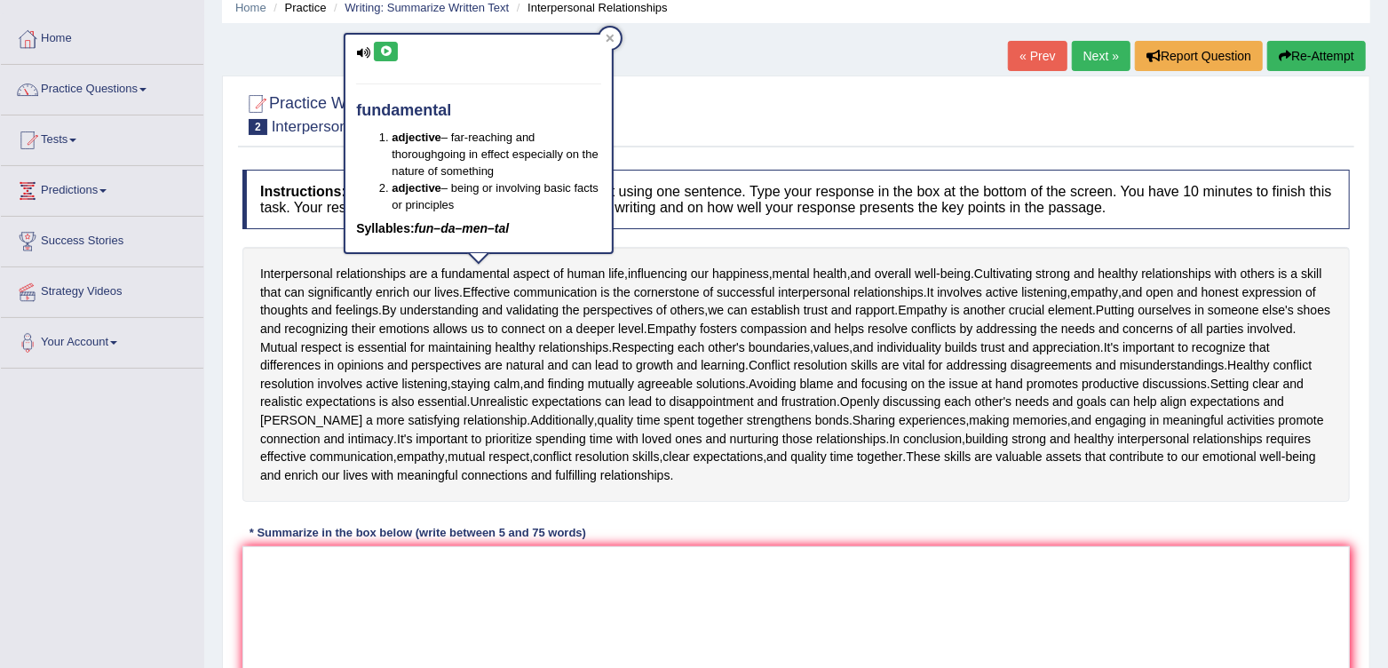
click at [382, 51] on icon at bounding box center [385, 51] width 13 height 11
click at [385, 57] on button at bounding box center [386, 52] width 24 height 20
click at [209, 354] on div "Home Practice Writing: Summarize Written Text Interpersonal Relationships « Pre…" at bounding box center [796, 370] width 1184 height 888
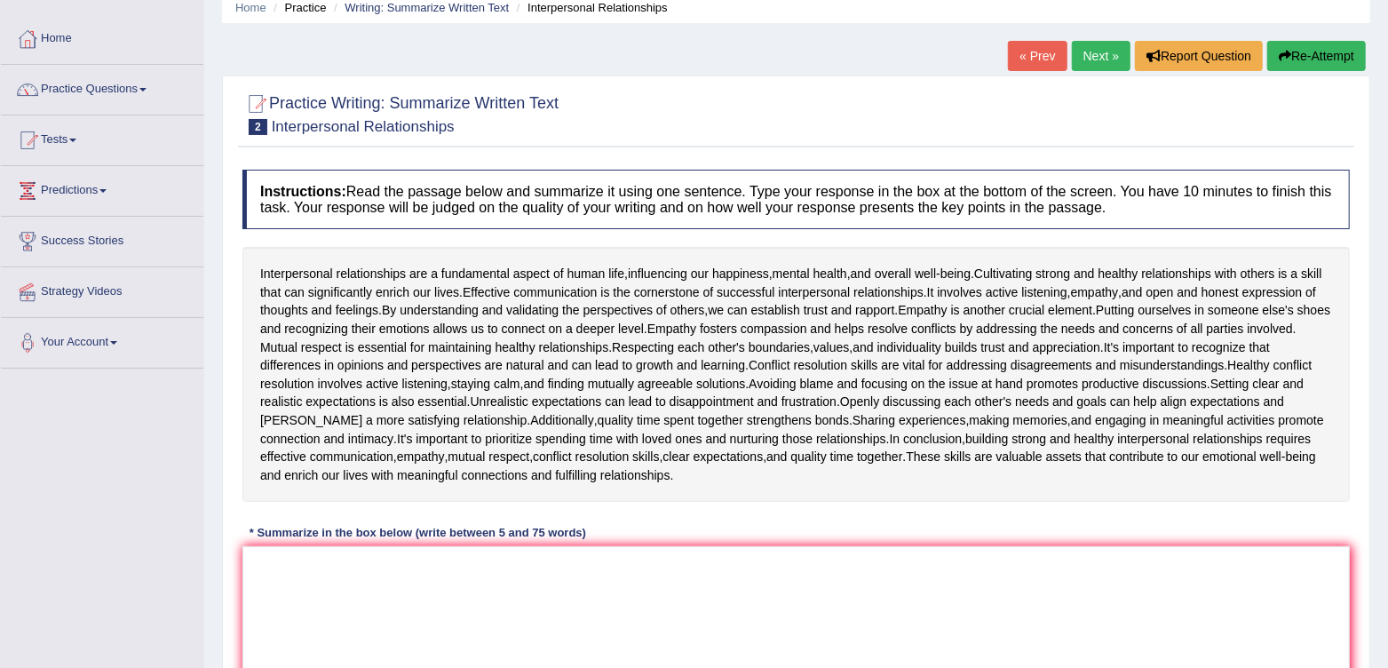
scroll to position [264, 0]
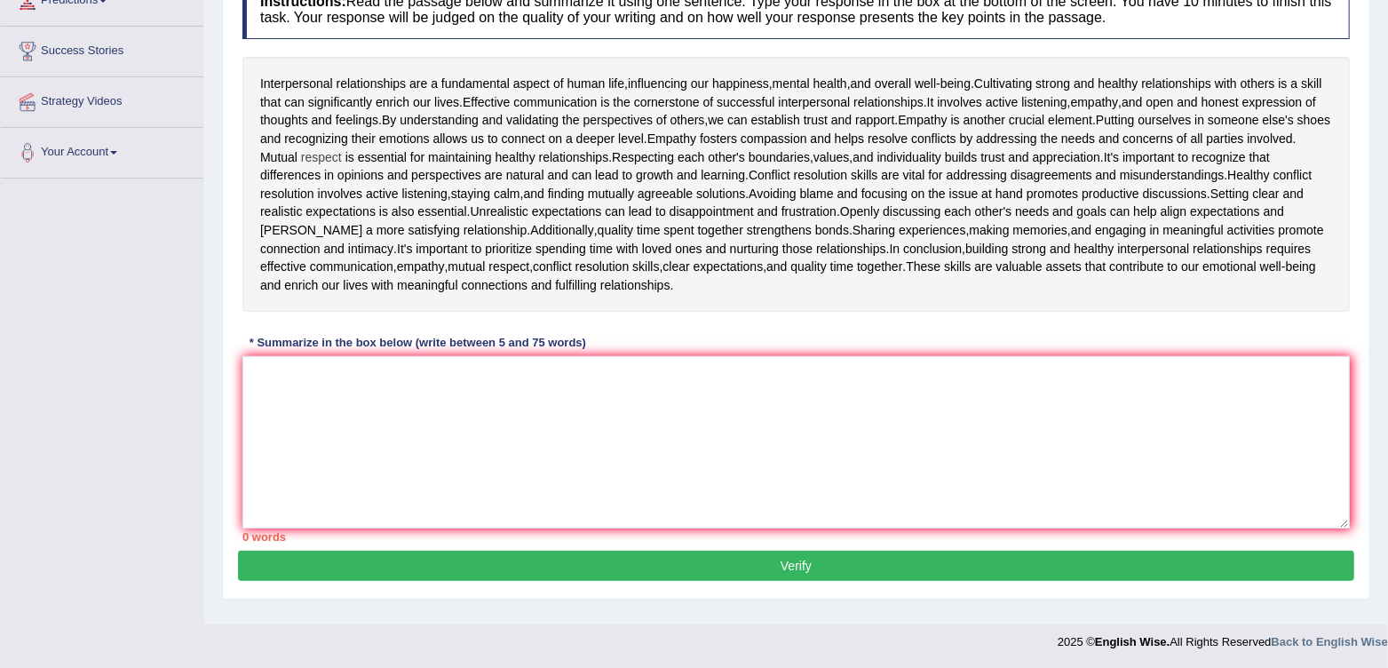
drag, startPoint x: 254, startPoint y: 83, endPoint x: 450, endPoint y: 157, distance: 209.2
click at [432, 144] on div "Interpersonal relationships are a fundamental aspect of human life , influencin…" at bounding box center [797, 184] width 1108 height 255
drag, startPoint x: 575, startPoint y: 221, endPoint x: 609, endPoint y: 275, distance: 64.3
click at [612, 277] on div "Interpersonal relationships are a fundamental aspect of human life , influencin…" at bounding box center [797, 184] width 1108 height 255
drag, startPoint x: 608, startPoint y: 277, endPoint x: 542, endPoint y: 208, distance: 95.5
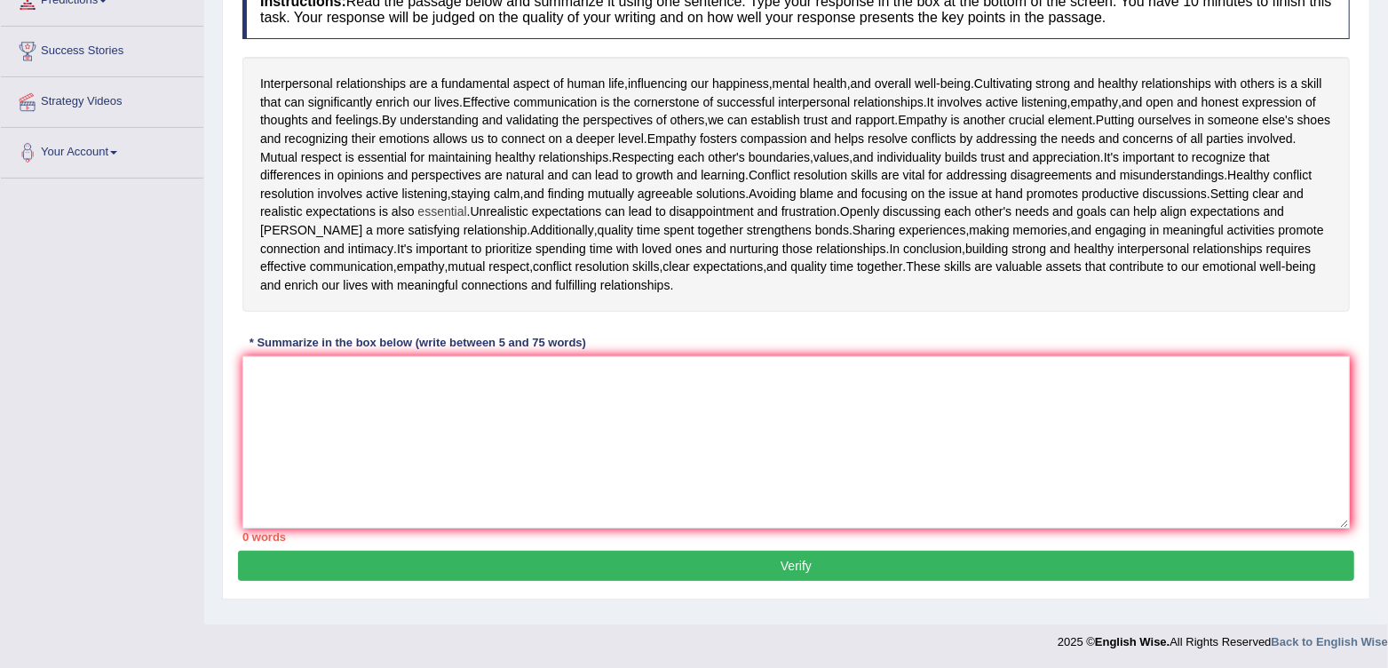
click at [453, 275] on div "Interpersonal relationships are a fundamental aspect of human life , influencin…" at bounding box center [797, 184] width 1108 height 255
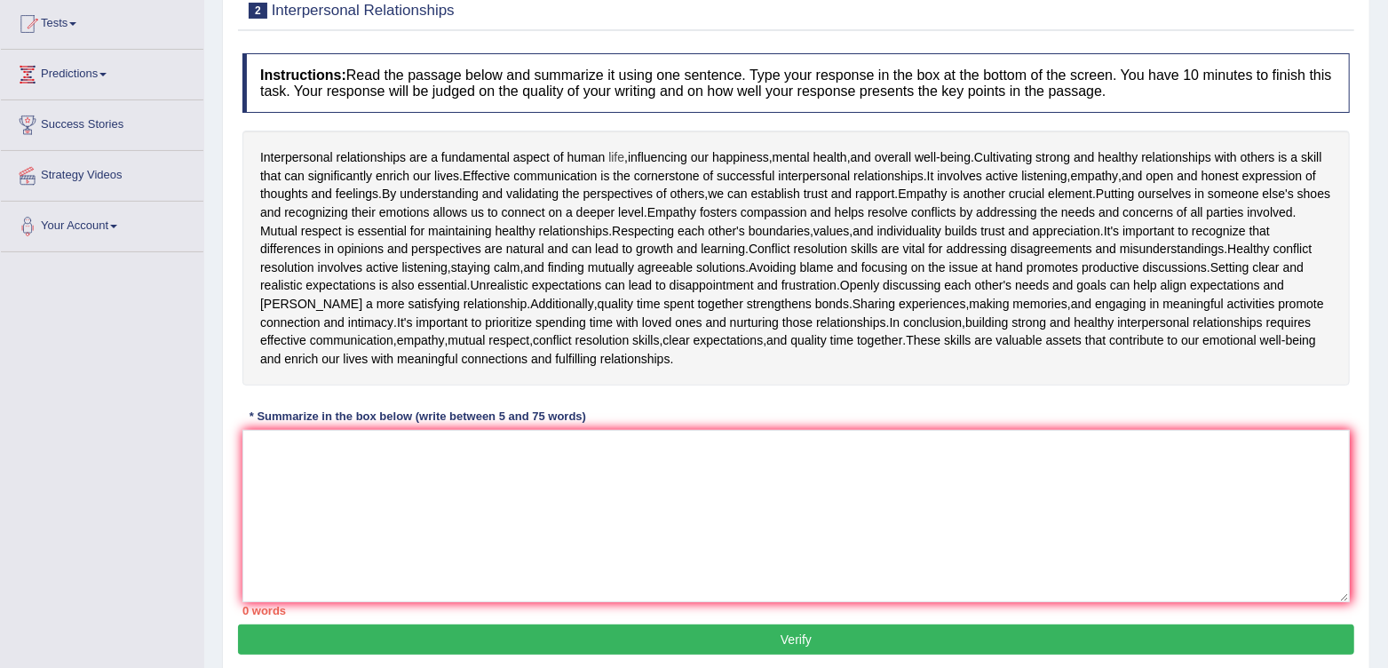
click at [619, 156] on span "life" at bounding box center [617, 157] width 16 height 19
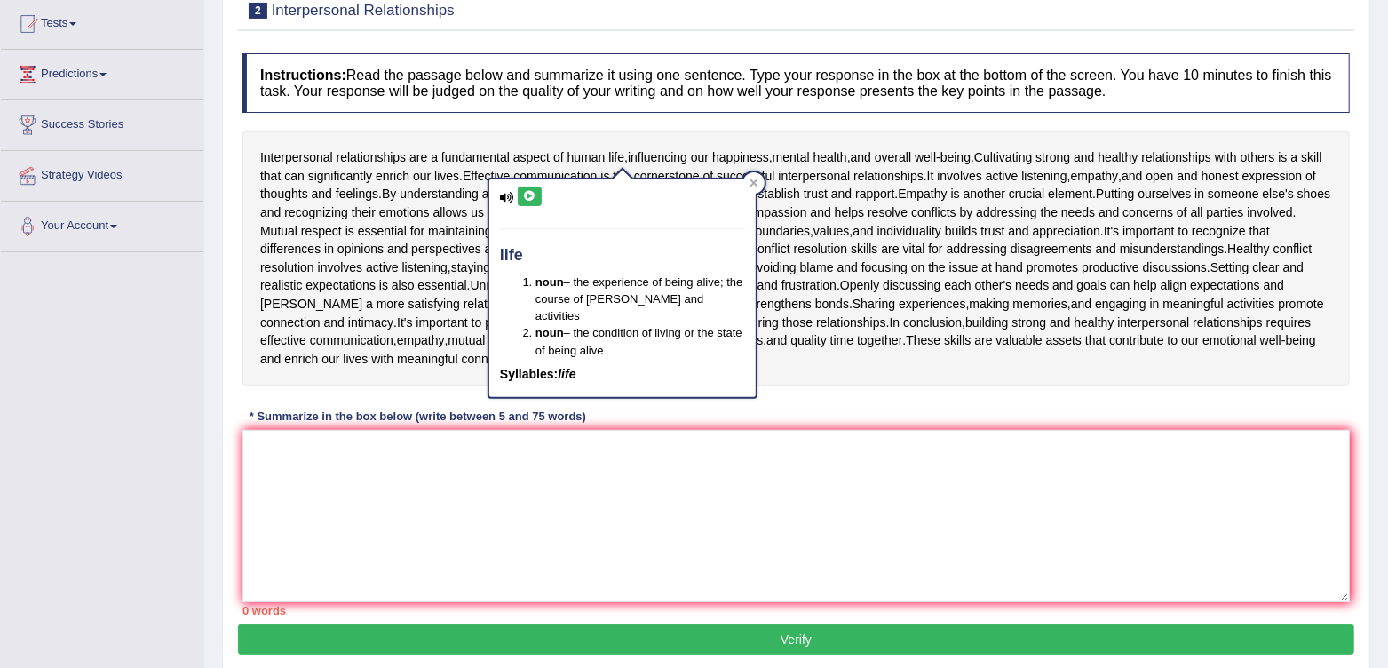
drag, startPoint x: 619, startPoint y: 156, endPoint x: 690, endPoint y: 191, distance: 79.1
click at [690, 191] on div "life noun – the experience of being alive; the course of human events and activ…" at bounding box center [623, 282] width 270 height 233
click at [760, 187] on div at bounding box center [754, 182] width 21 height 21
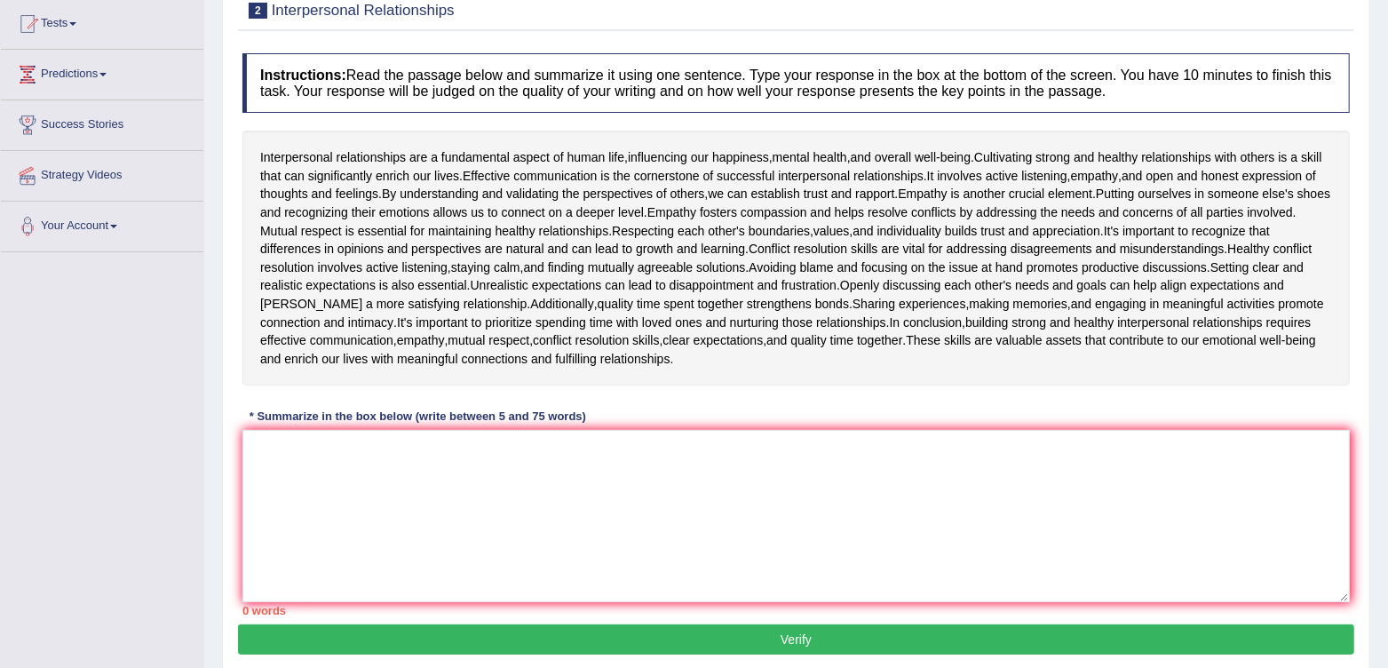
click at [258, 155] on div "Interpersonal relationships are a fundamental aspect of human life , influencin…" at bounding box center [797, 258] width 1108 height 255
drag, startPoint x: 258, startPoint y: 155, endPoint x: 684, endPoint y: 282, distance: 445.2
click at [688, 283] on div "Interpersonal relationships are a fundamental aspect of human life , influencin…" at bounding box center [797, 258] width 1108 height 255
click at [602, 282] on span "expectations" at bounding box center [567, 285] width 70 height 19
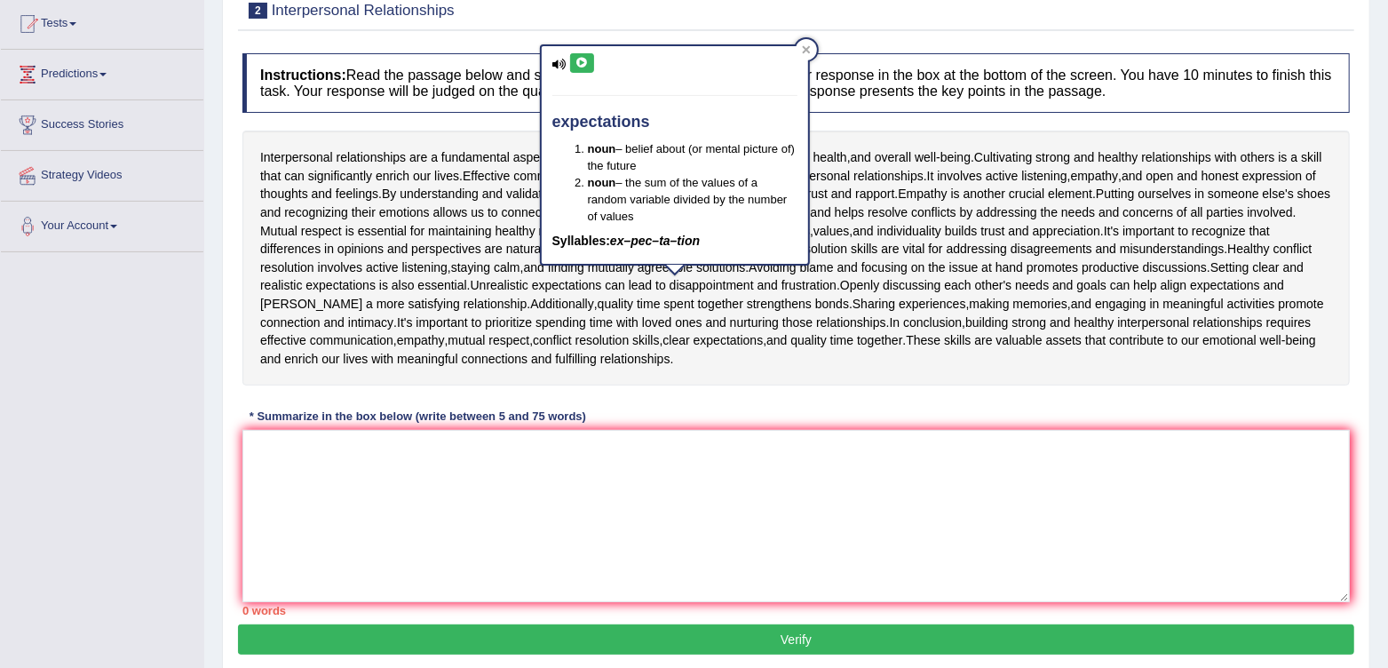
click at [243, 202] on div "Interpersonal relationships are a fundamental aspect of human life , influencin…" at bounding box center [797, 258] width 1108 height 255
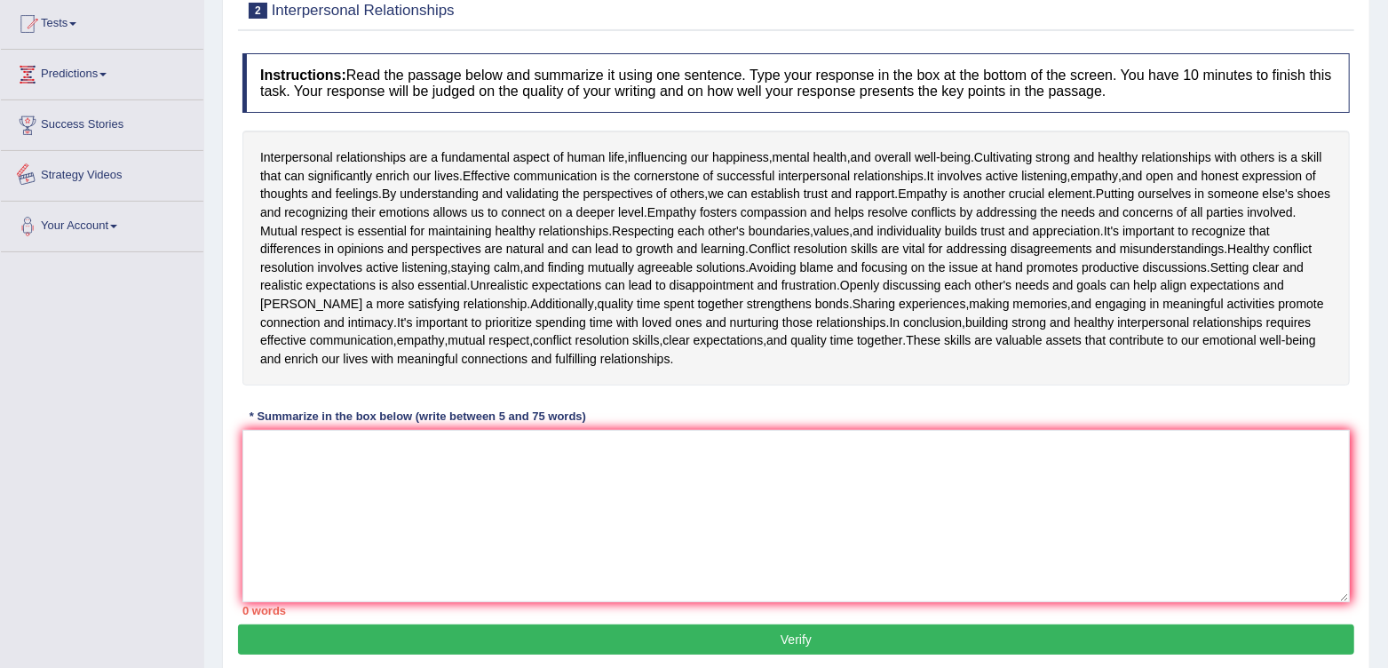
scroll to position [0, 0]
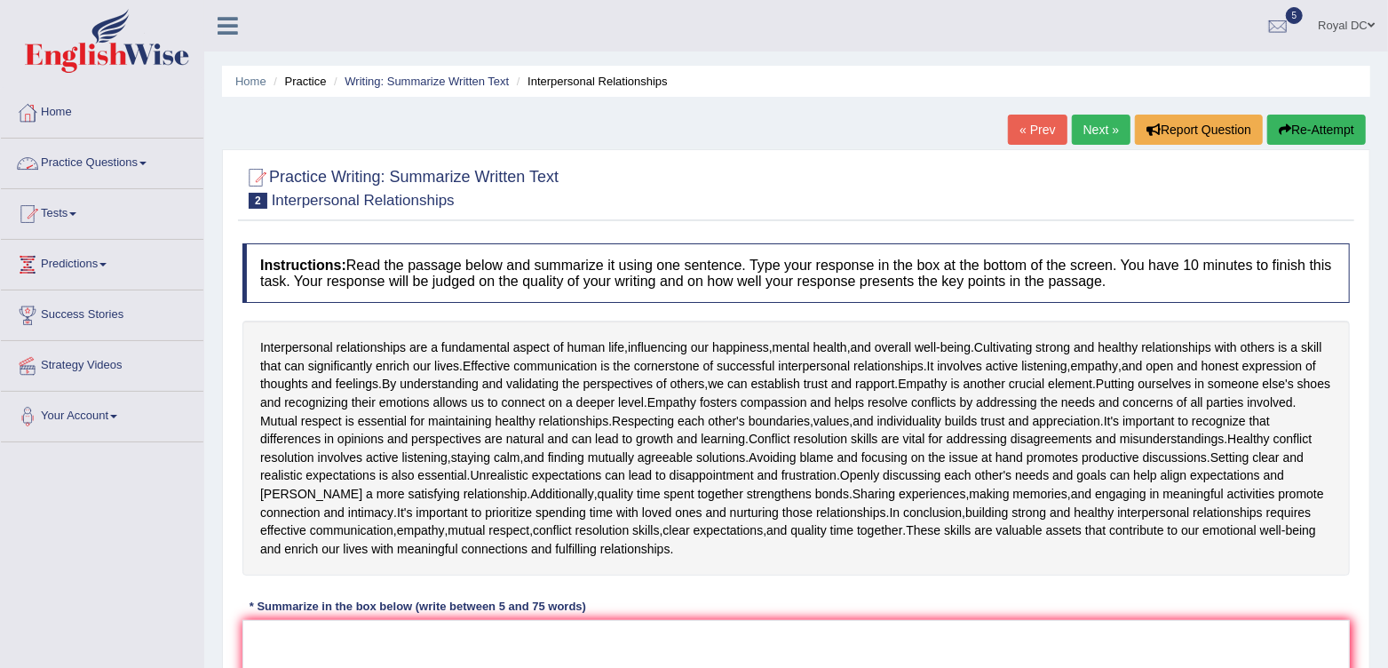
click at [40, 111] on link "Home" at bounding box center [102, 110] width 203 height 44
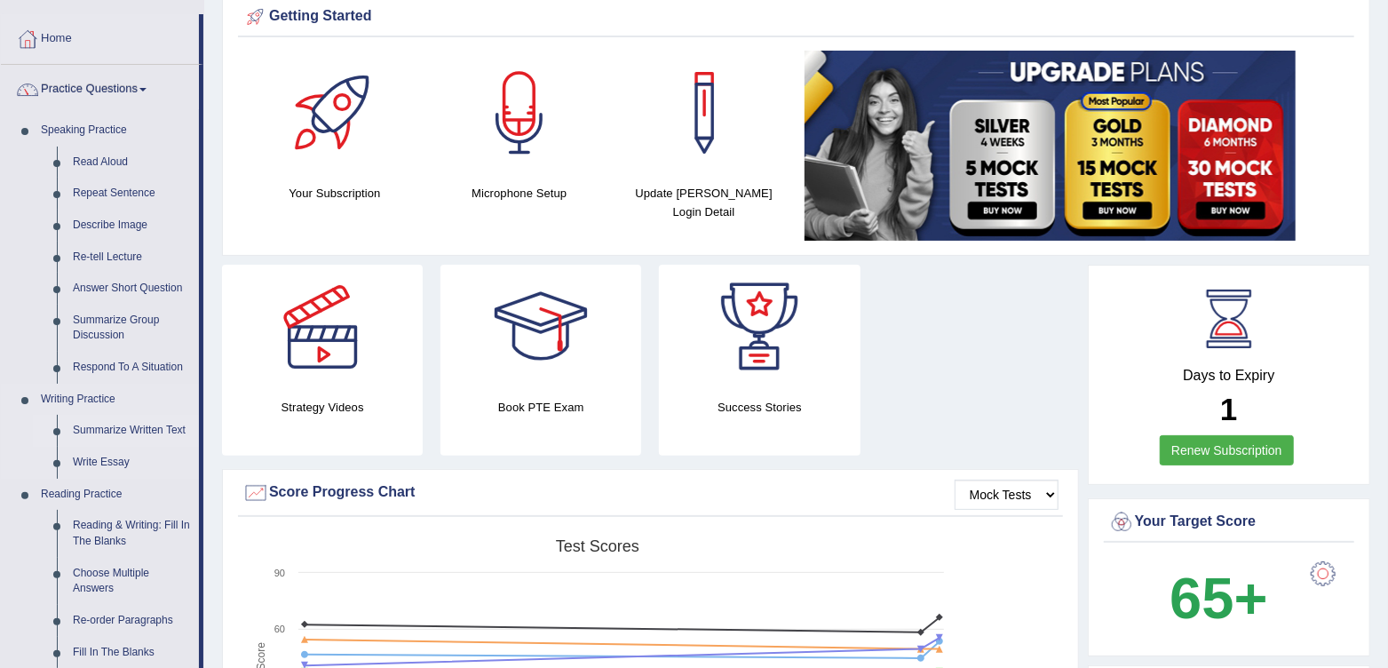
click at [132, 429] on link "Summarize Written Text" at bounding box center [132, 431] width 134 height 32
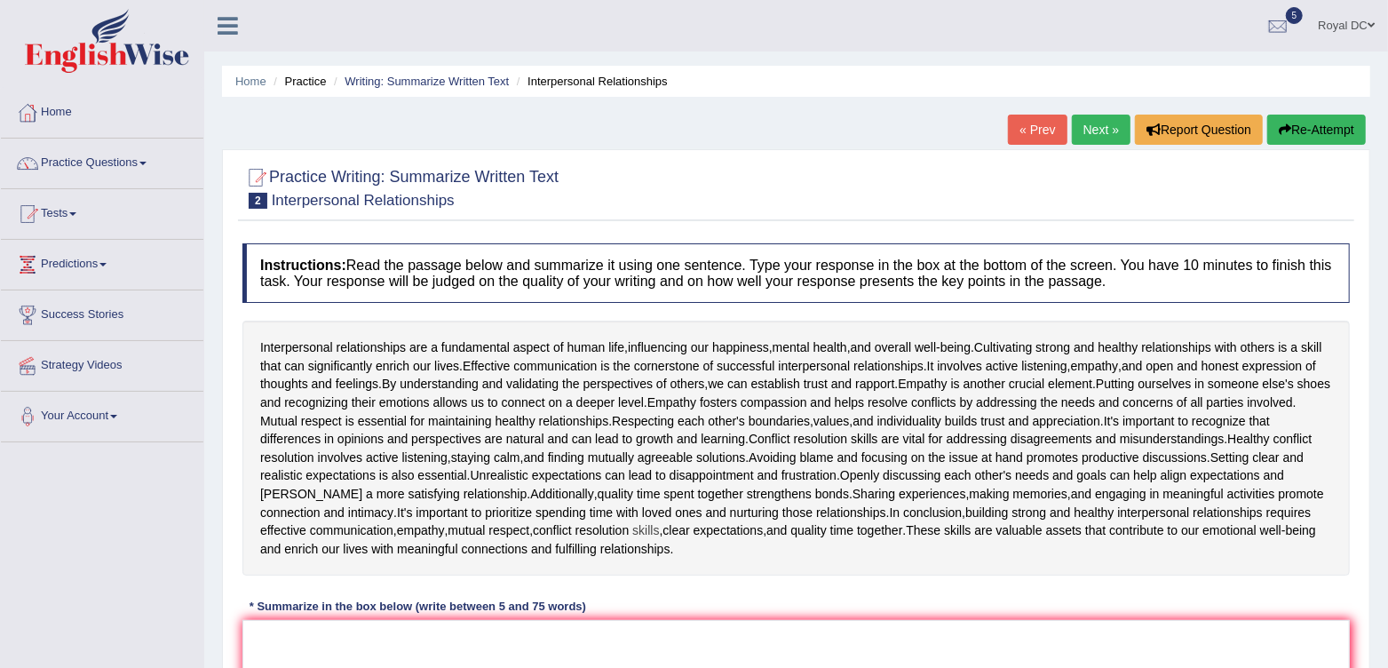
drag, startPoint x: 262, startPoint y: 342, endPoint x: 800, endPoint y: 529, distance: 568.9
click at [802, 533] on div "Interpersonal relationships are a fundamental aspect of human life , influencin…" at bounding box center [797, 448] width 1108 height 255
drag, startPoint x: 853, startPoint y: 561, endPoint x: 591, endPoint y: 483, distance: 273.2
click at [591, 483] on div "Interpersonal relationships are a fundamental aspect of human life , influencin…" at bounding box center [797, 448] width 1108 height 255
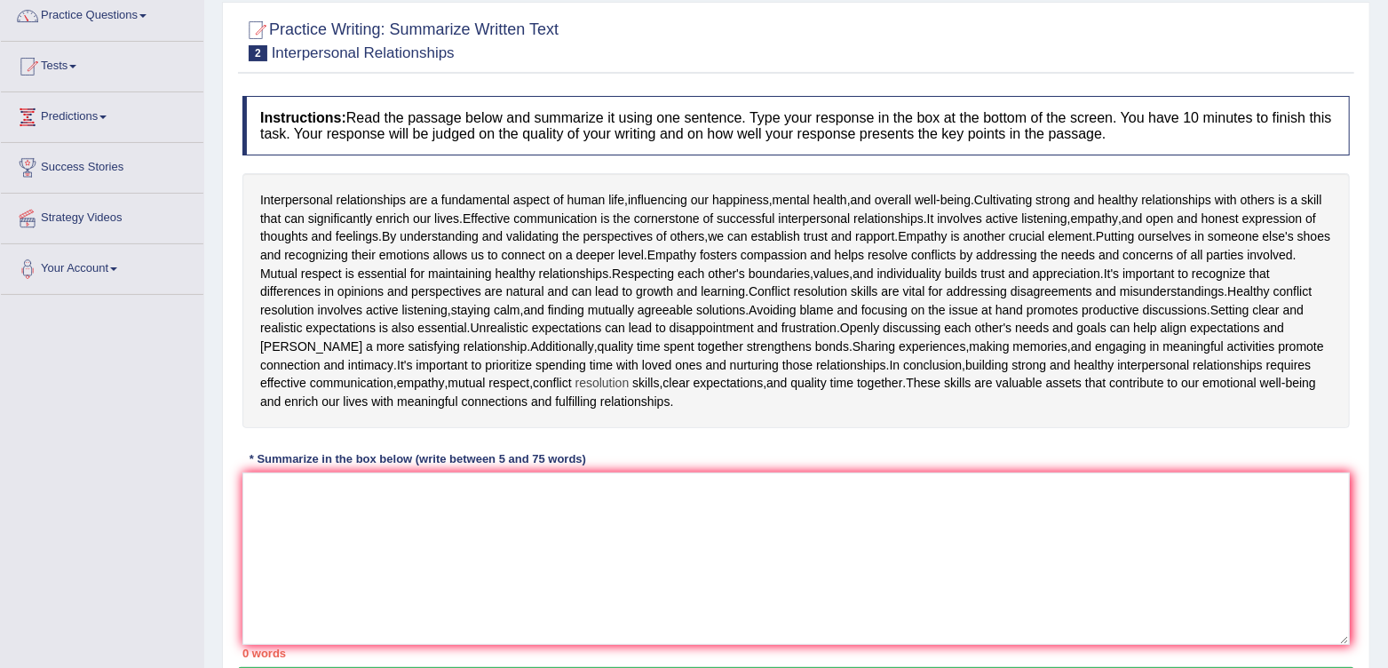
drag, startPoint x: 979, startPoint y: 364, endPoint x: 728, endPoint y: 378, distance: 251.8
drag, startPoint x: 258, startPoint y: 190, endPoint x: 723, endPoint y: 446, distance: 531.2
click at [724, 448] on div "Instructions: Read the passage below and summarize it using one sentence. Type …" at bounding box center [796, 377] width 1117 height 580
drag, startPoint x: 835, startPoint y: 406, endPoint x: 285, endPoint y: 179, distance: 595.1
click at [285, 179] on div "Interpersonal relationships are a fundamental aspect of human life , influencin…" at bounding box center [797, 300] width 1108 height 255
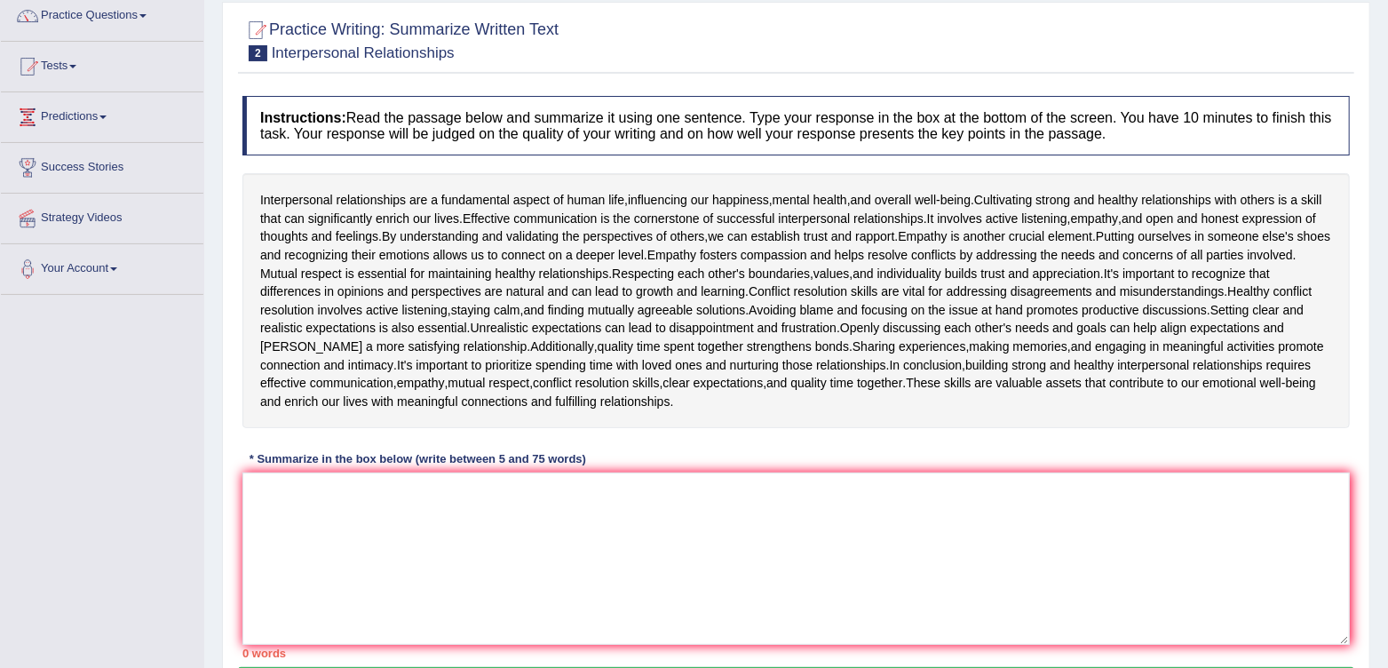
drag, startPoint x: 284, startPoint y: 179, endPoint x: 1057, endPoint y: 539, distance: 852.9
click at [1057, 539] on div "Instructions: Read the passage below and summarize it using one sentence. Type …" at bounding box center [796, 377] width 1117 height 580
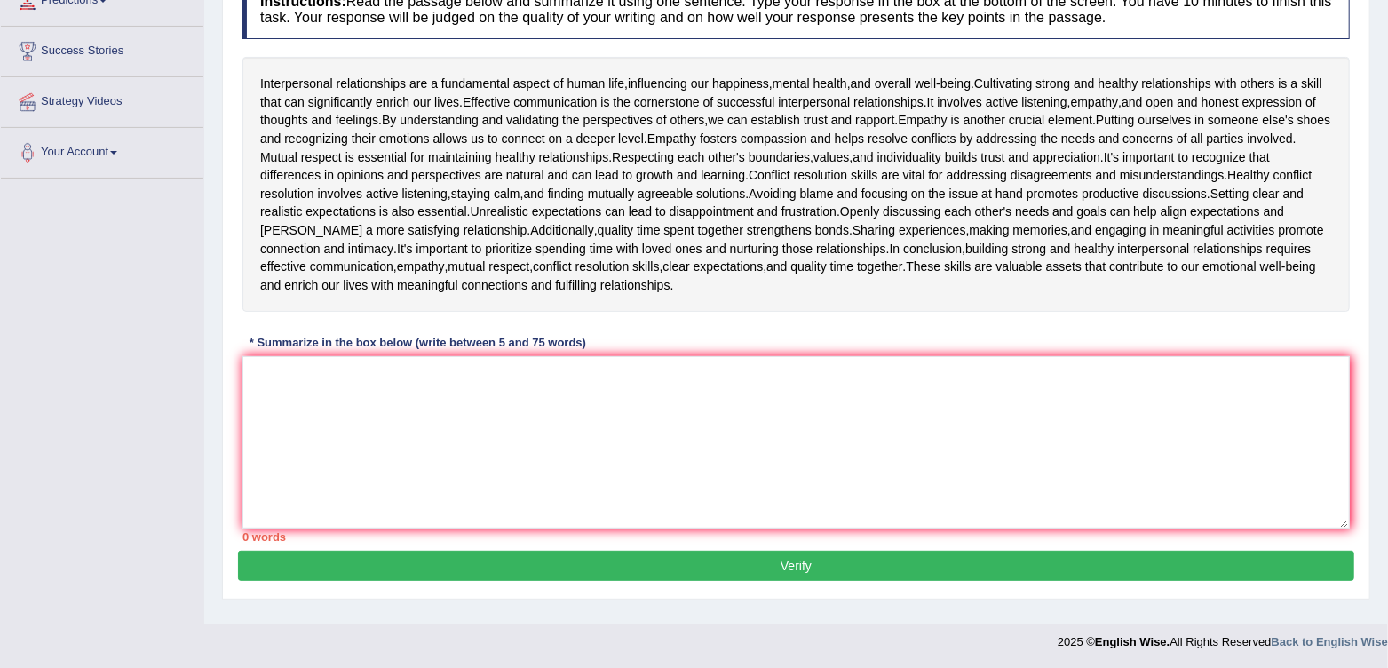
scroll to position [0, 0]
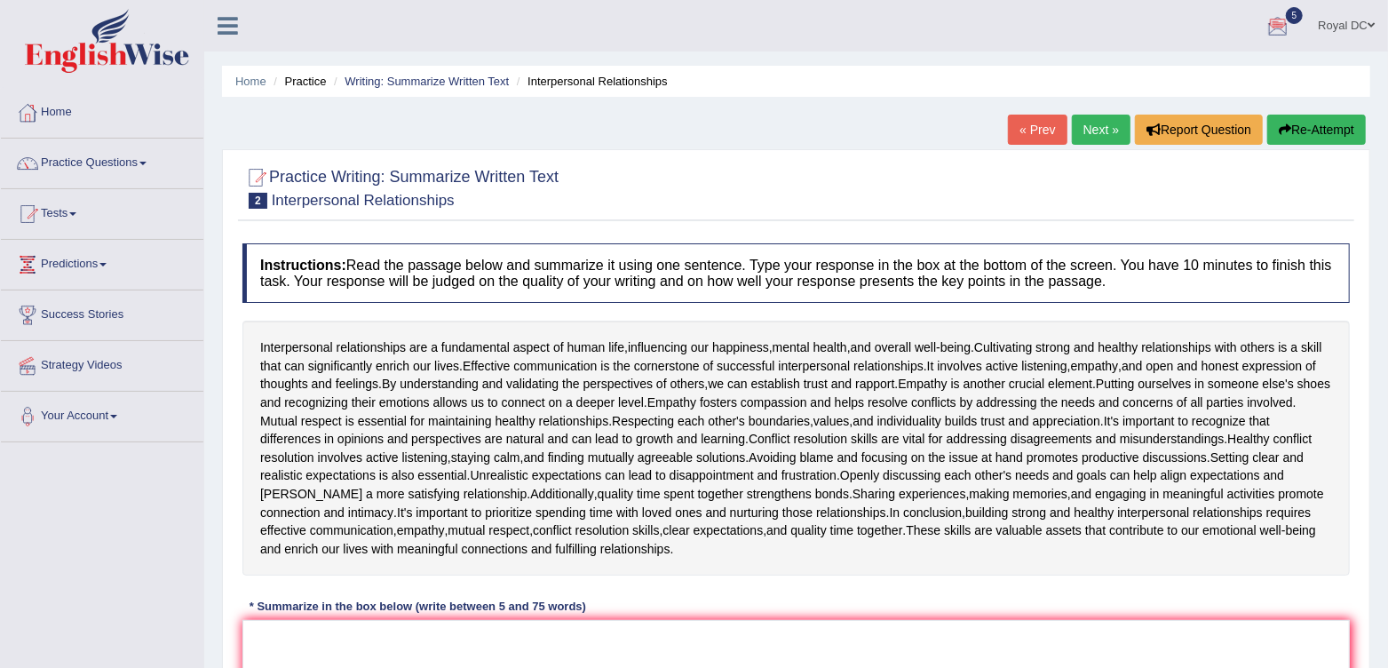
click at [316, 198] on small "Interpersonal Relationships" at bounding box center [363, 200] width 183 height 17
click at [431, 84] on link "Writing: Summarize Written Text" at bounding box center [427, 81] width 164 height 13
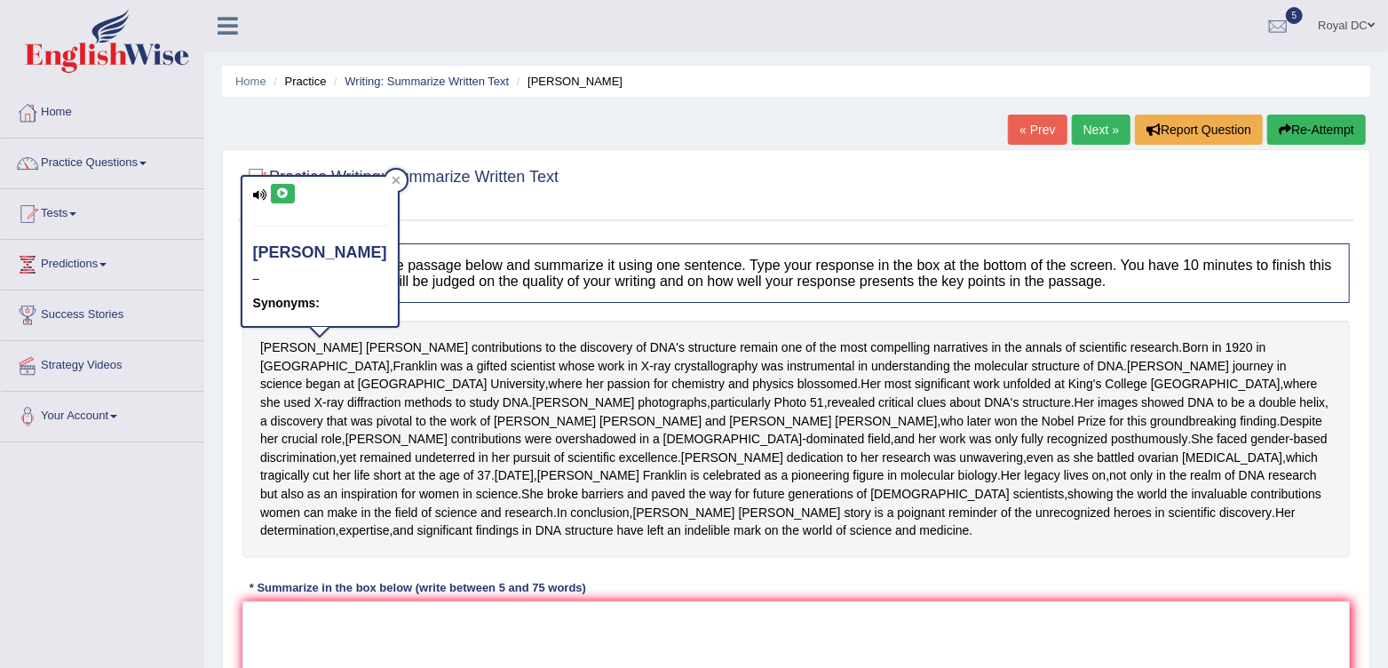
click at [940, 558] on div "[PERSON_NAME] contributions to the discovery of DNA's structure remain one of t…" at bounding box center [797, 439] width 1108 height 237
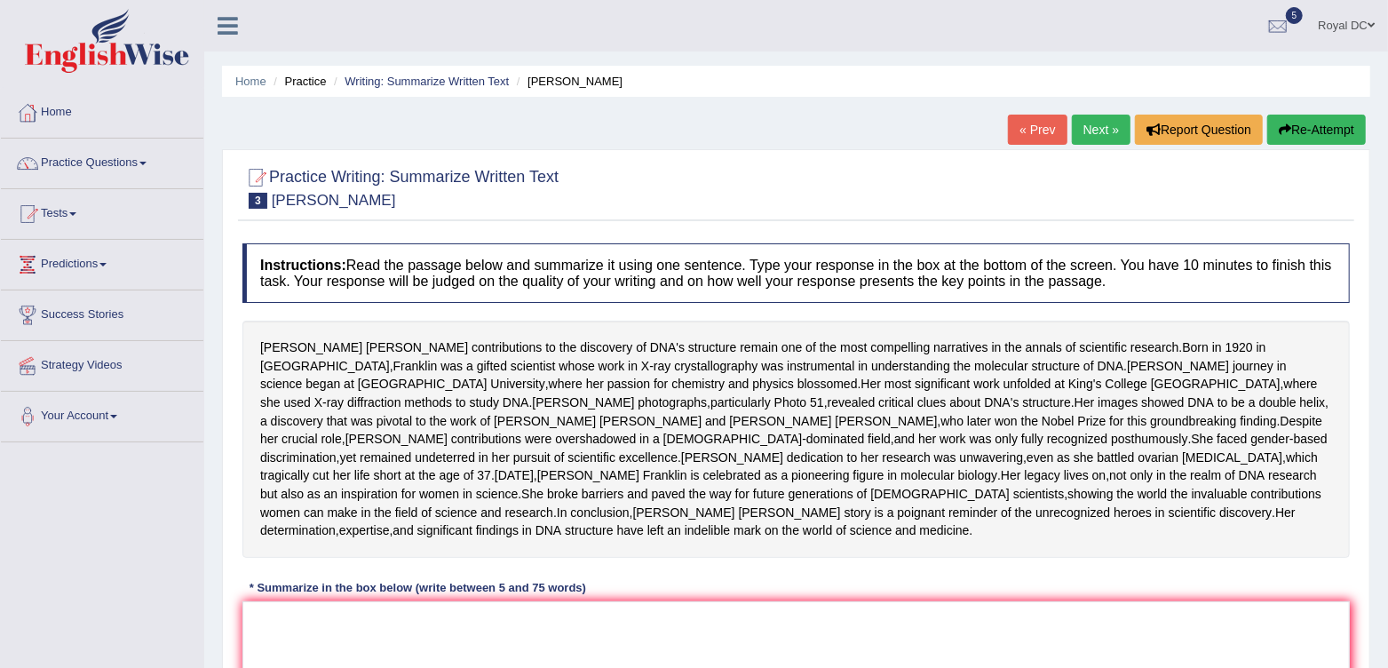
drag, startPoint x: 910, startPoint y: 353, endPoint x: 939, endPoint y: 375, distance: 36.8
click at [939, 375] on div "[PERSON_NAME] contributions to the discovery of DNA's structure remain one of t…" at bounding box center [797, 439] width 1108 height 237
click at [263, 346] on span "[PERSON_NAME]" at bounding box center [311, 347] width 102 height 19
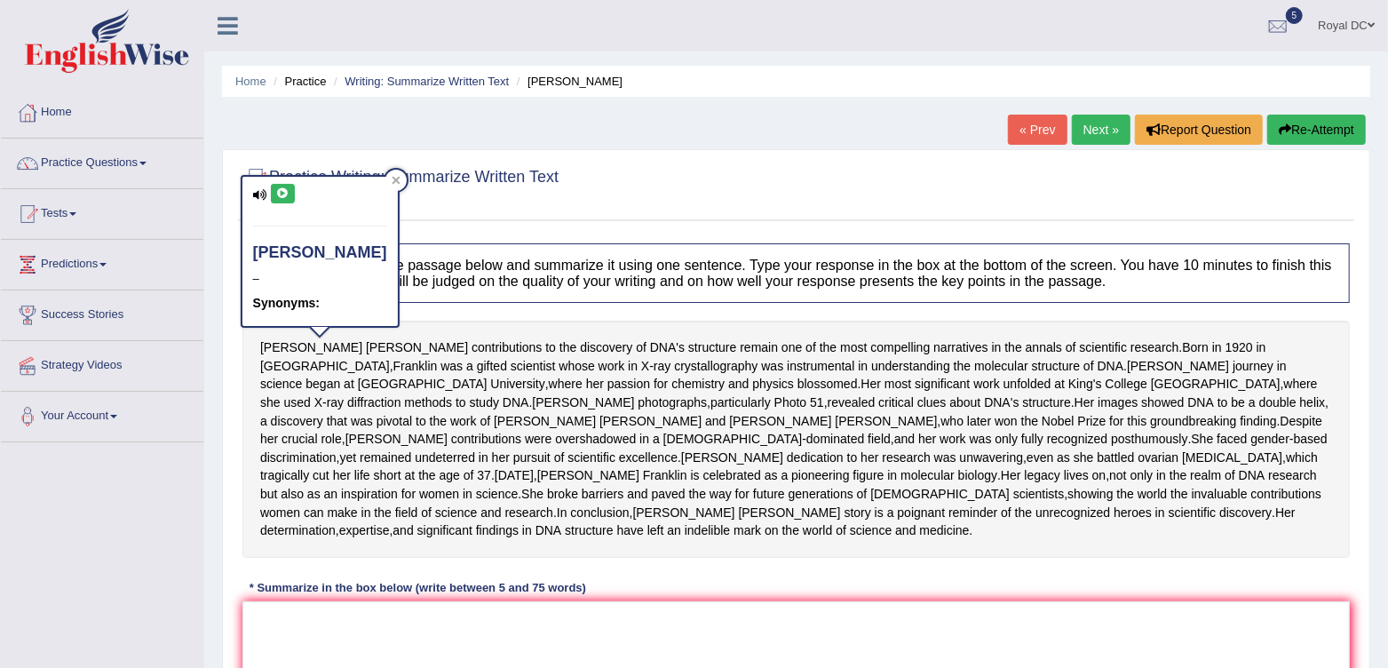
click at [374, 226] on div "Practice Writing: Summarize Written Text 3 [PERSON_NAME] Instructions: Read the…" at bounding box center [796, 497] width 1149 height 696
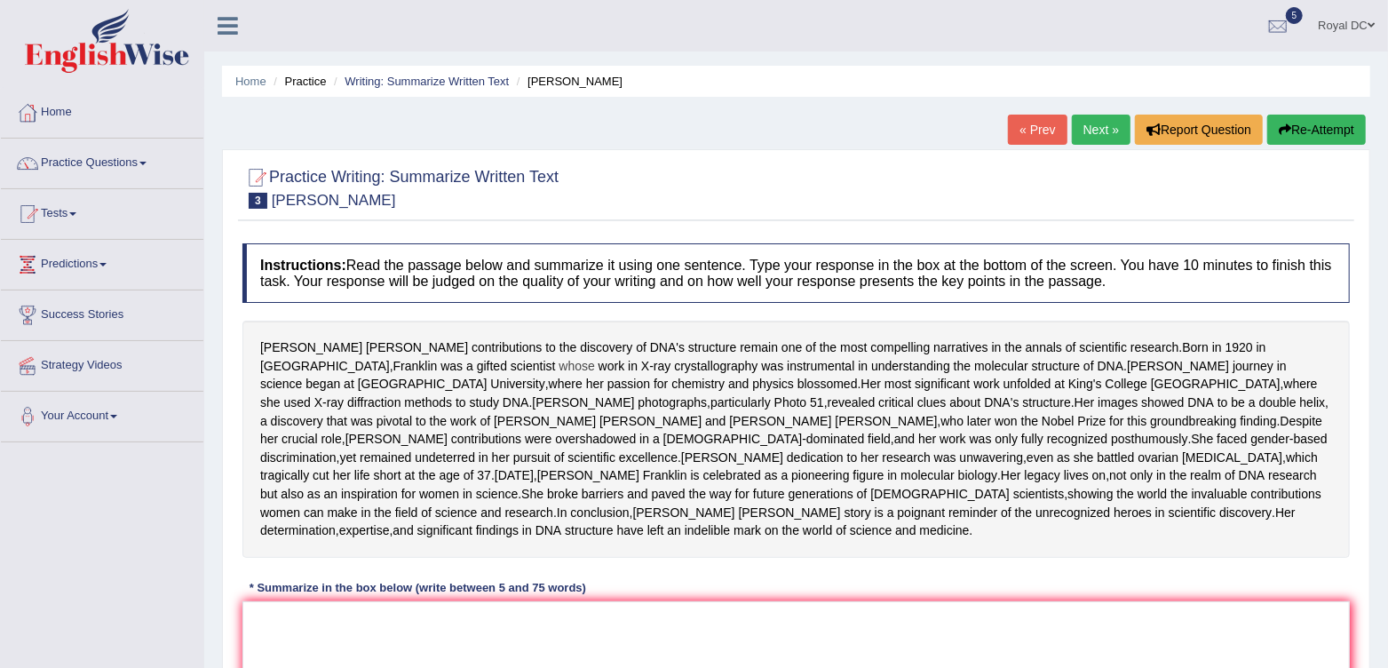
scroll to position [296, 0]
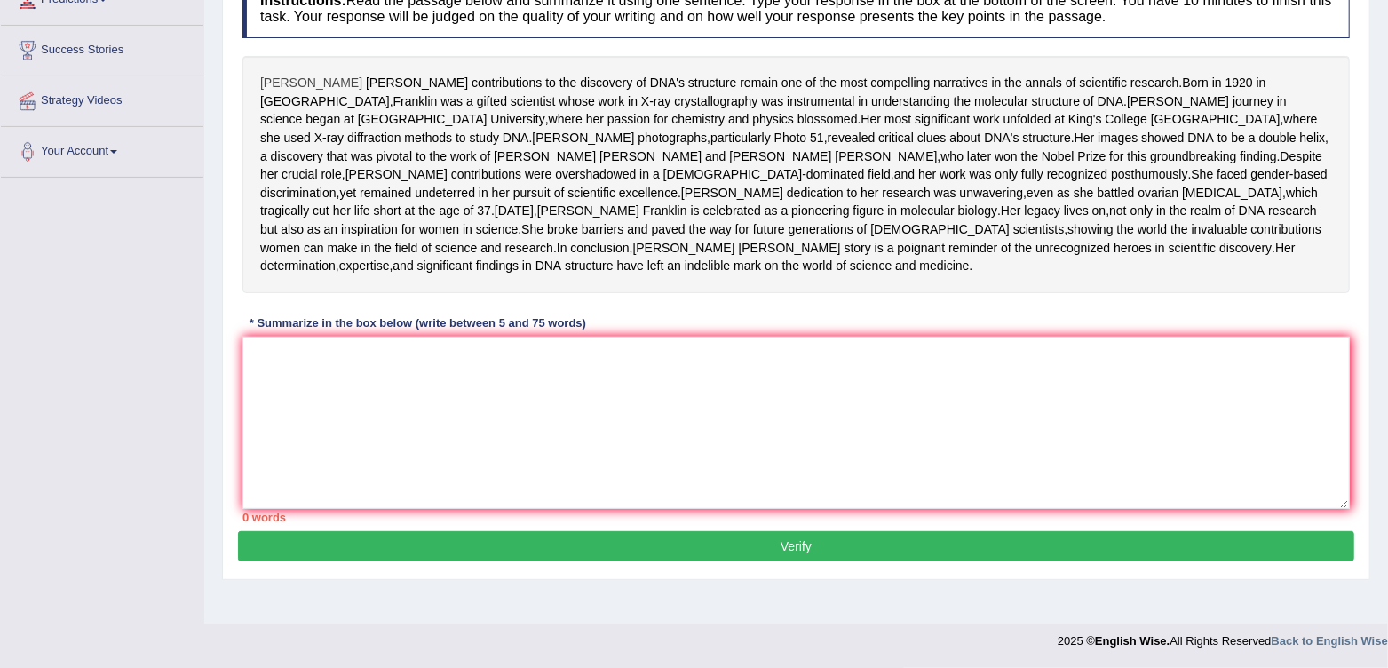
drag, startPoint x: 564, startPoint y: 341, endPoint x: 296, endPoint y: 55, distance: 392.2
click at [296, 56] on div "[PERSON_NAME] contributions to the discovery of DNA's structure remain one of t…" at bounding box center [797, 174] width 1108 height 237
click at [240, 33] on div "Instructions: Read the passage below and summarize it using one sentence. Type …" at bounding box center [796, 250] width 1117 height 561
paste textarea "[PERSON_NAME], a pioneering scientist in X-ray crystallography, made critical c…"
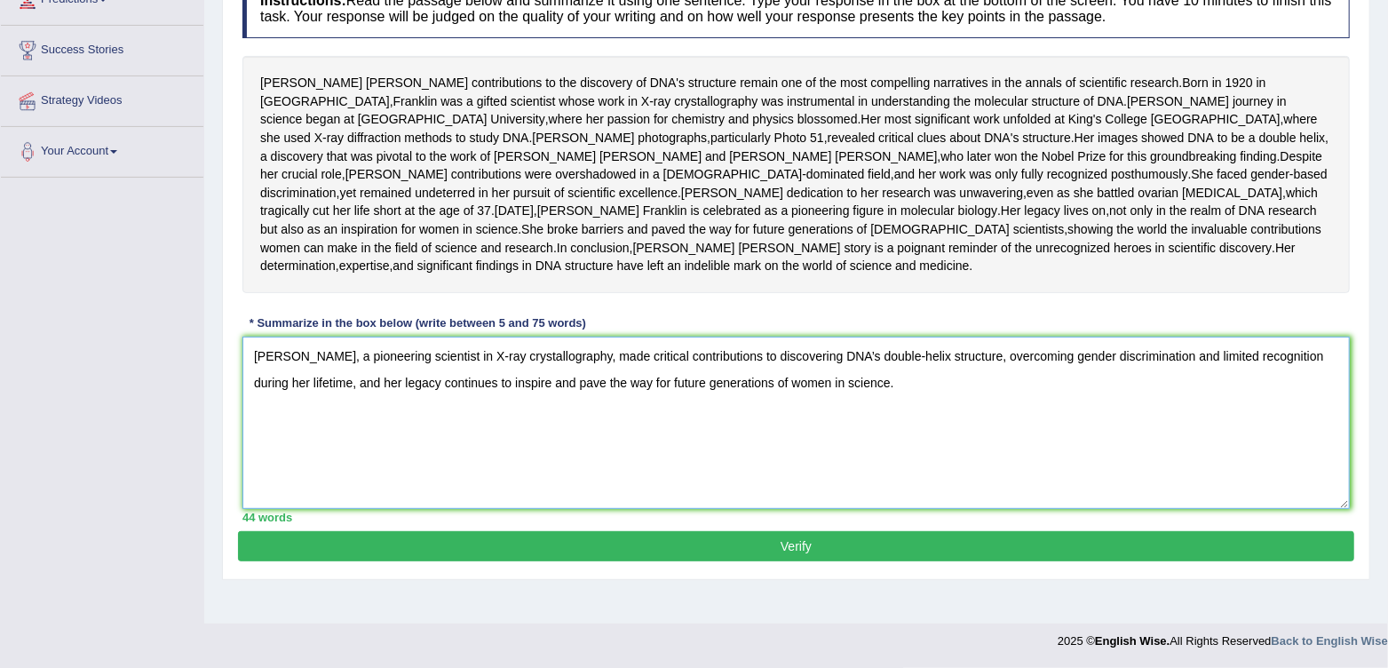
type textarea "[PERSON_NAME], a pioneering scientist in X-ray crystallography, made critical c…"
click at [745, 561] on button "Verify" at bounding box center [796, 546] width 1117 height 30
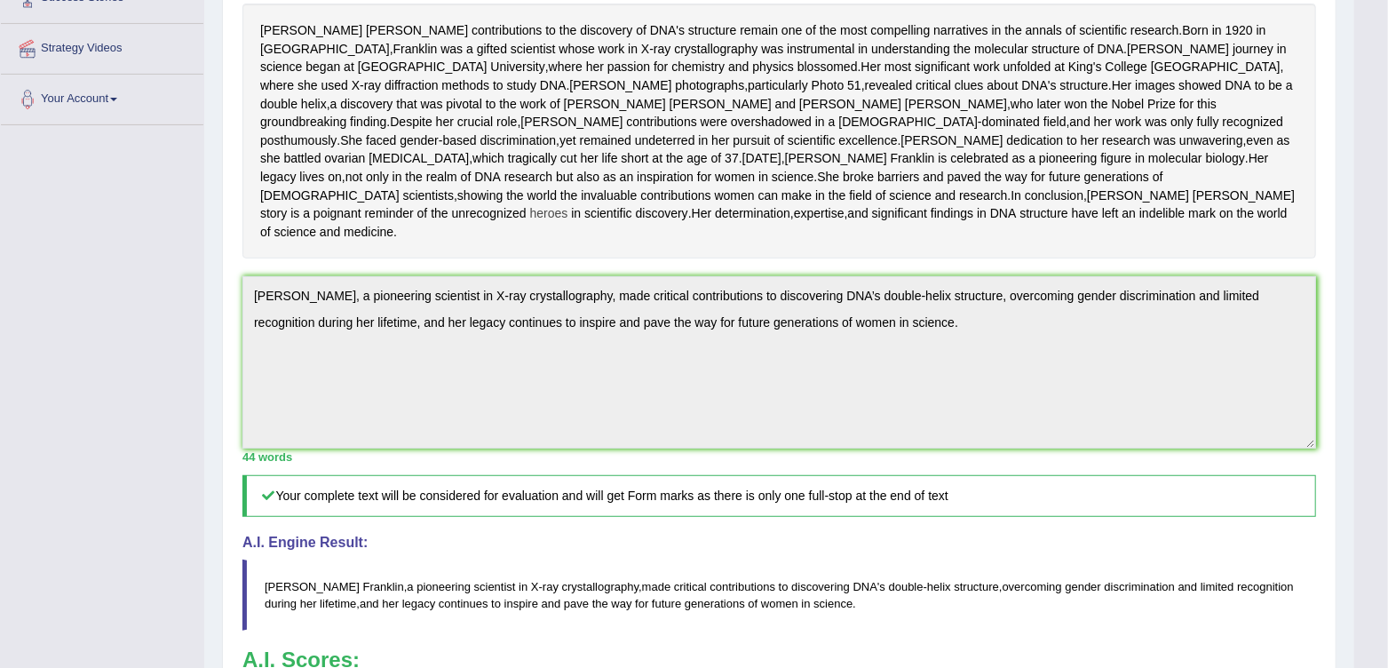
scroll to position [391, 0]
